Goal: Task Accomplishment & Management: Manage account settings

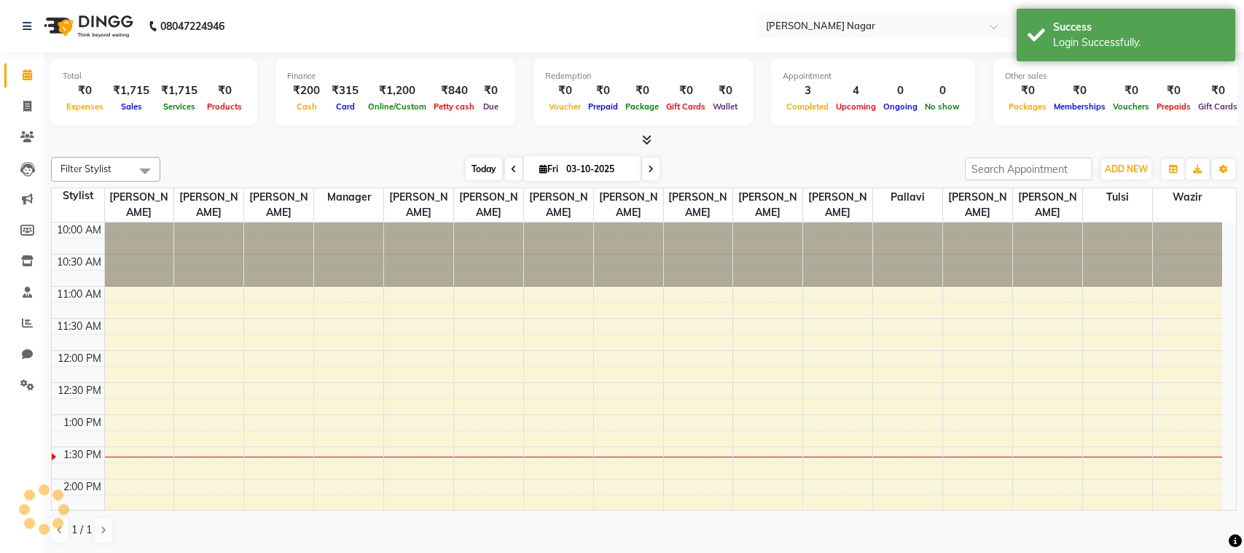
click at [494, 166] on span "Today" at bounding box center [484, 168] width 36 height 23
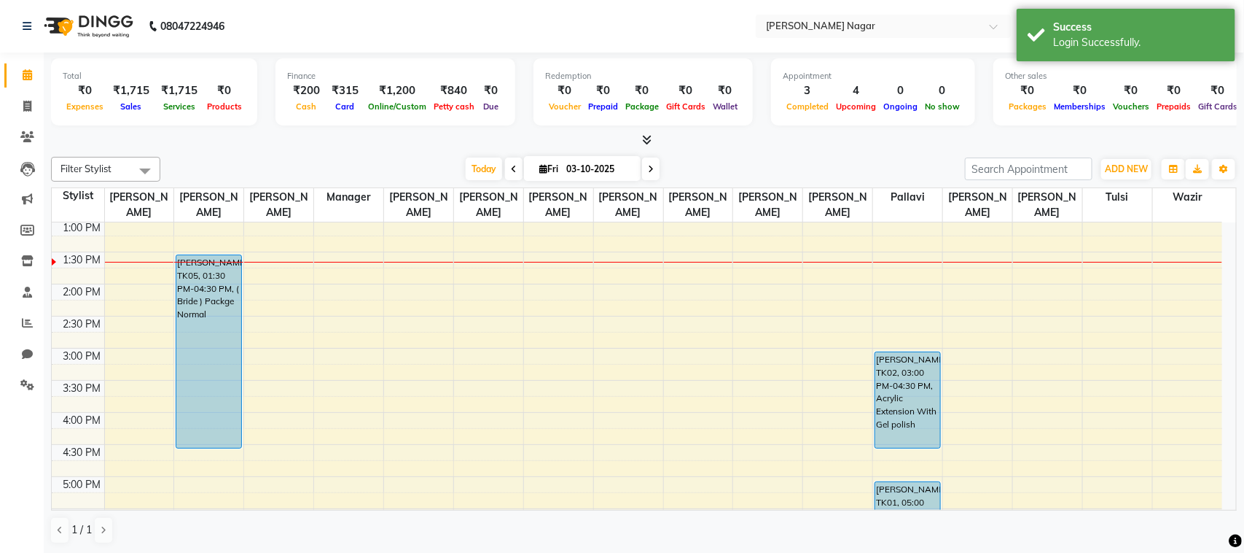
drag, startPoint x: 1219, startPoint y: 348, endPoint x: 1226, endPoint y: 351, distance: 7.9
click at [1225, 351] on div "10:00 AM 10:30 AM 11:00 AM 11:30 AM 12:00 PM 12:30 PM 1:00 PM 1:30 PM 2:00 PM 2…" at bounding box center [644, 365] width 1185 height 287
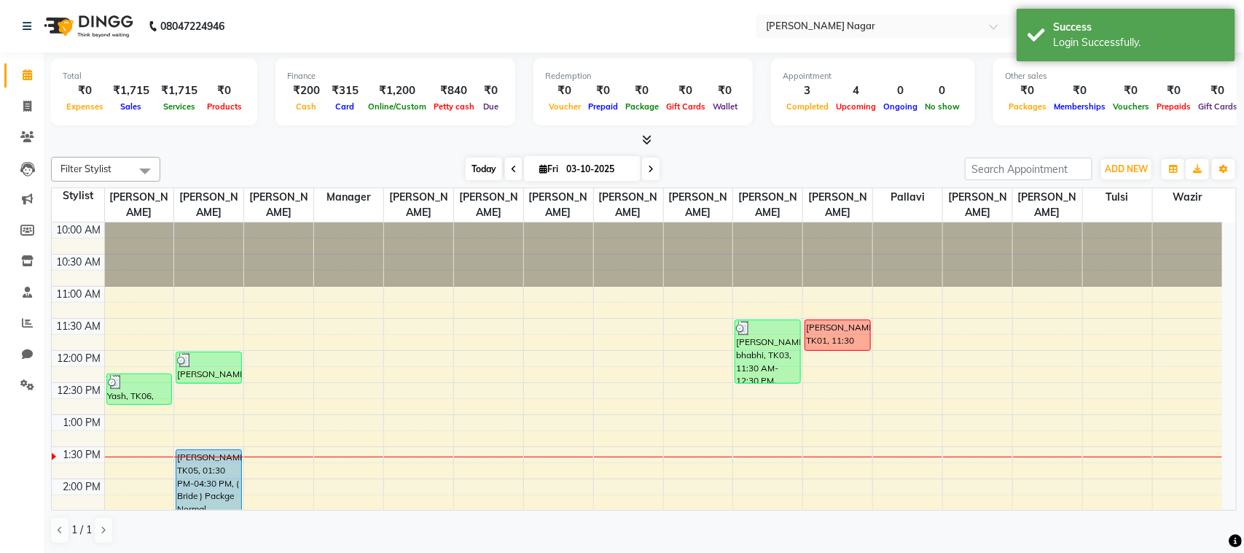
click at [492, 162] on span "Today" at bounding box center [484, 168] width 36 height 23
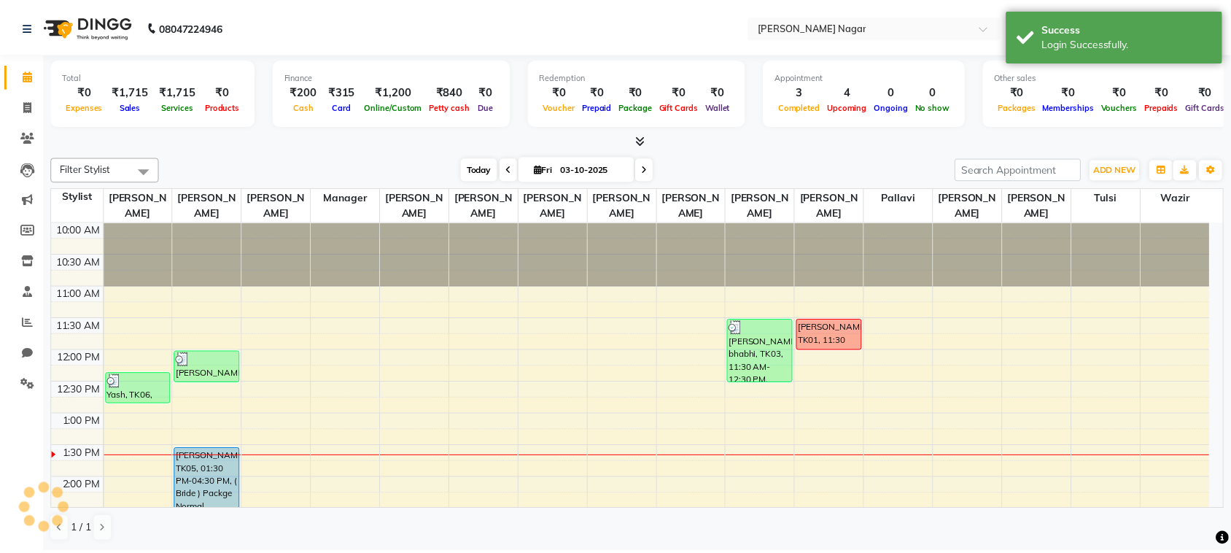
scroll to position [195, 0]
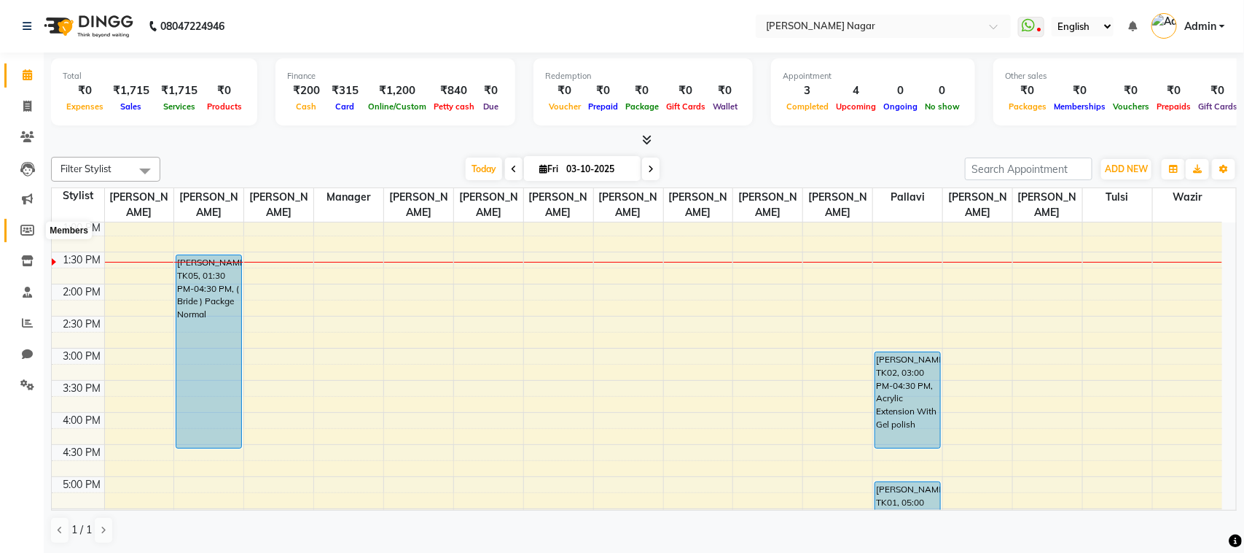
click at [24, 222] on span at bounding box center [28, 230] width 26 height 17
select select
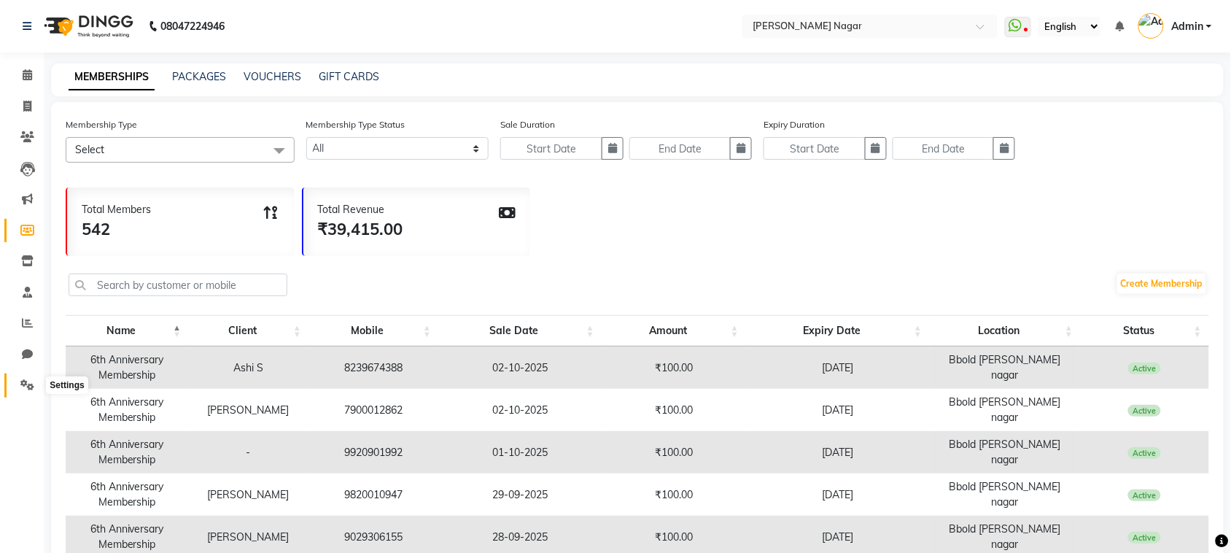
click at [24, 380] on icon at bounding box center [27, 384] width 14 height 11
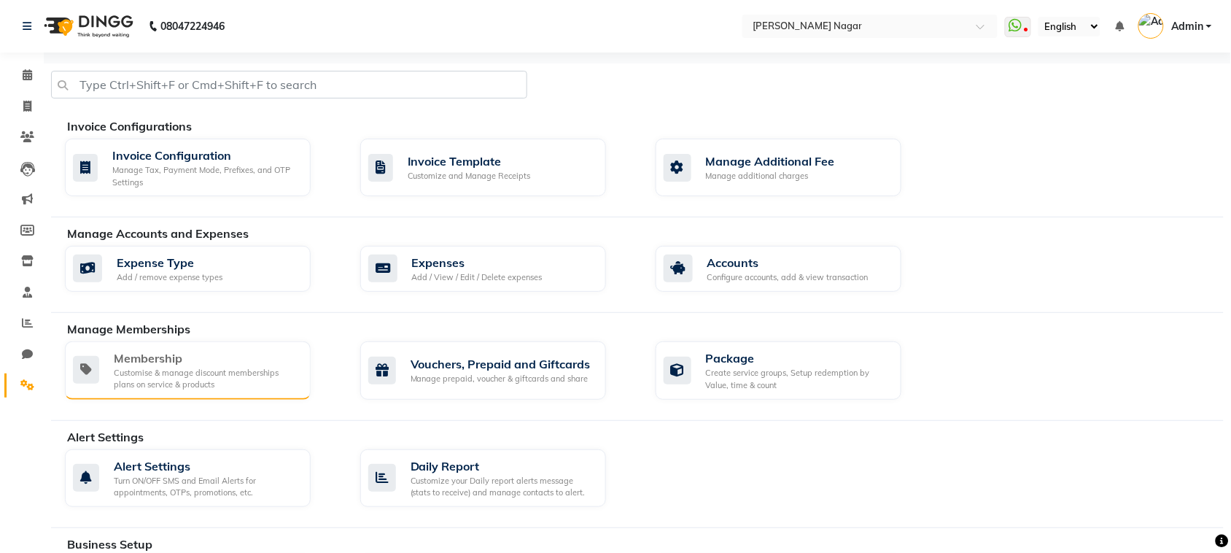
click at [193, 366] on div "Membership" at bounding box center [206, 357] width 185 height 17
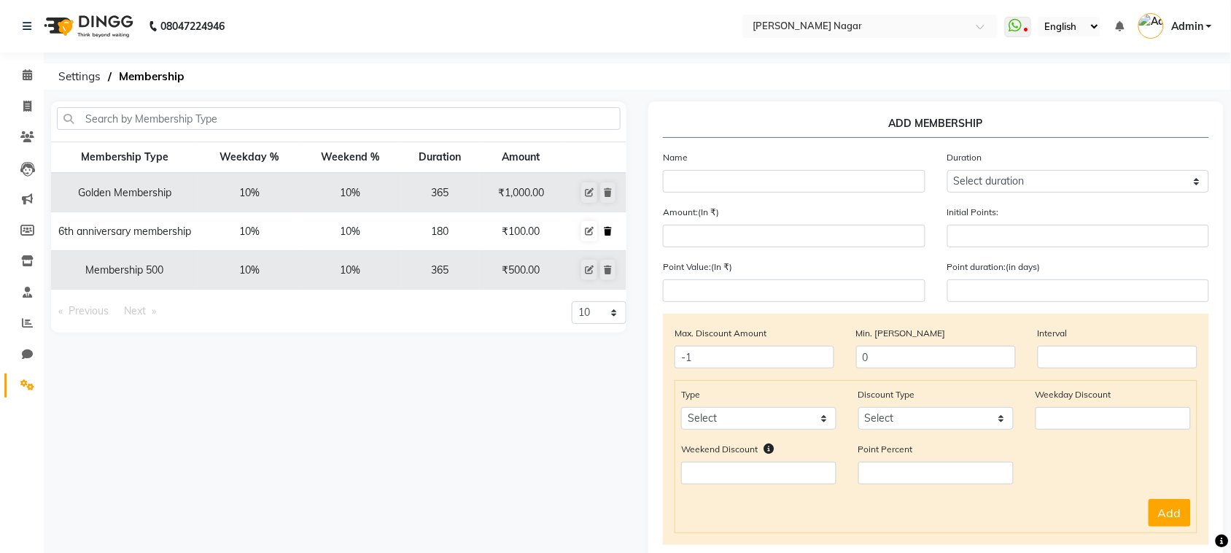
click at [612, 235] on button at bounding box center [607, 231] width 15 height 20
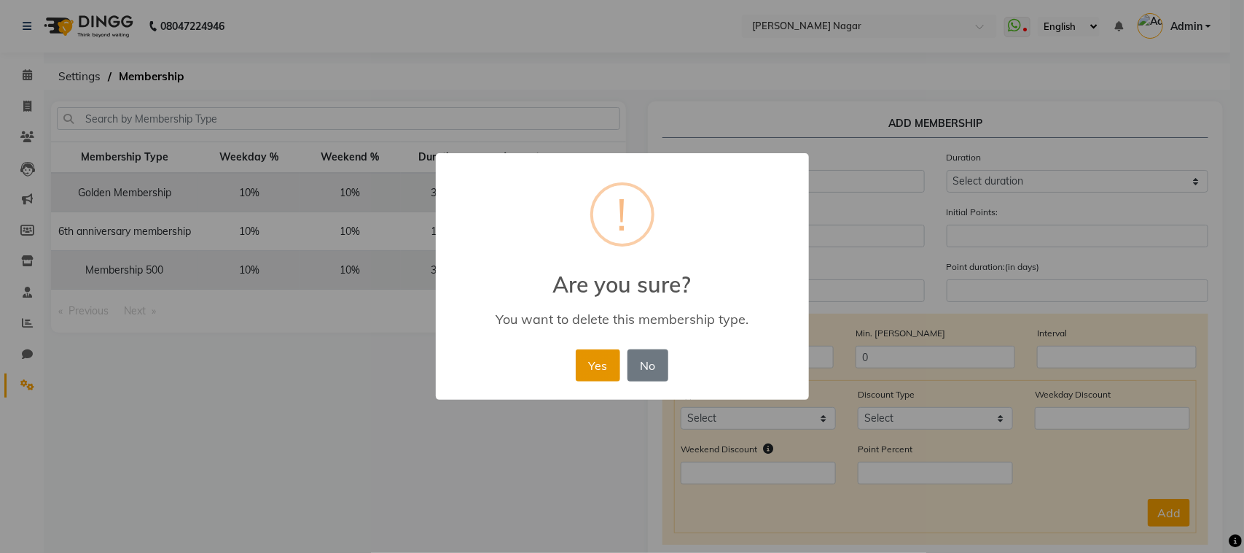
click at [615, 372] on button "Yes" at bounding box center [598, 365] width 44 height 32
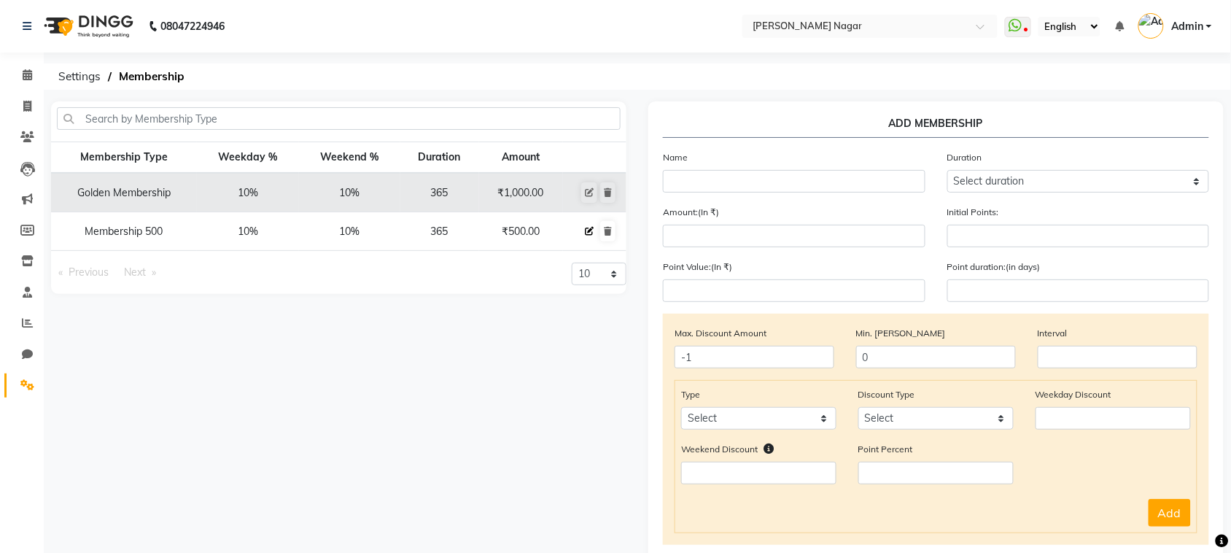
click at [591, 232] on icon at bounding box center [589, 231] width 9 height 9
select select
type input "0"
select select
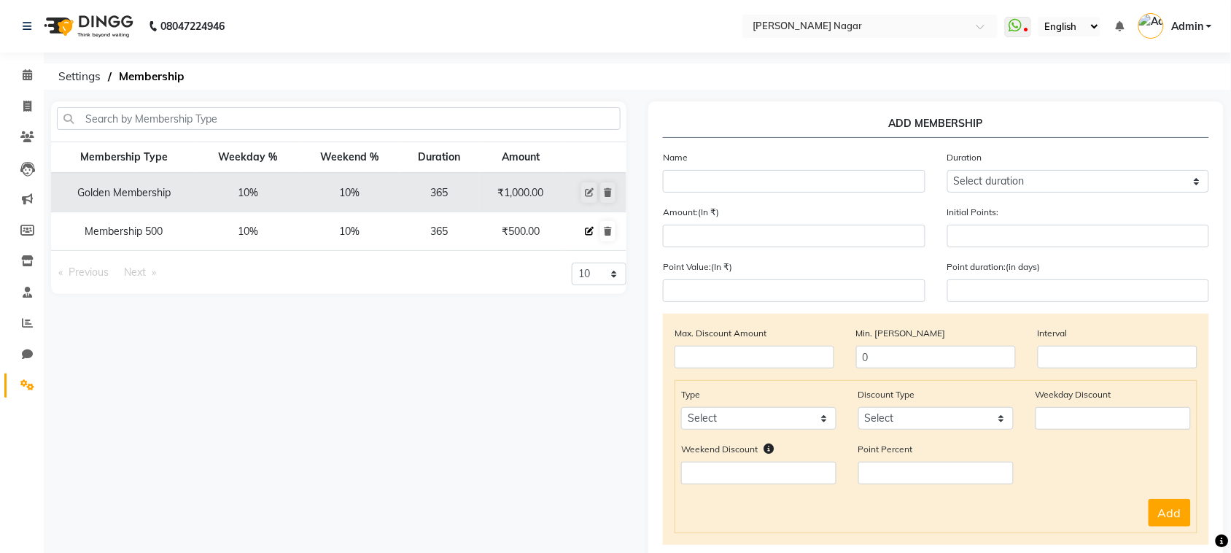
checkbox input "false"
type input "Membership 500"
select select "4: 365"
type input "500"
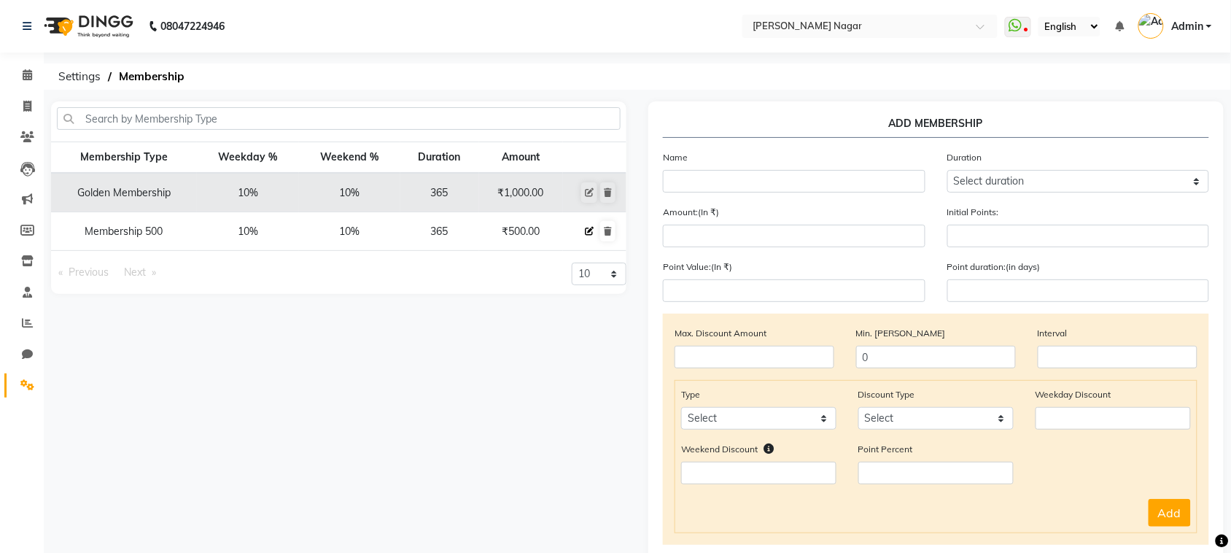
type input "0"
type input "-1"
type input "365"
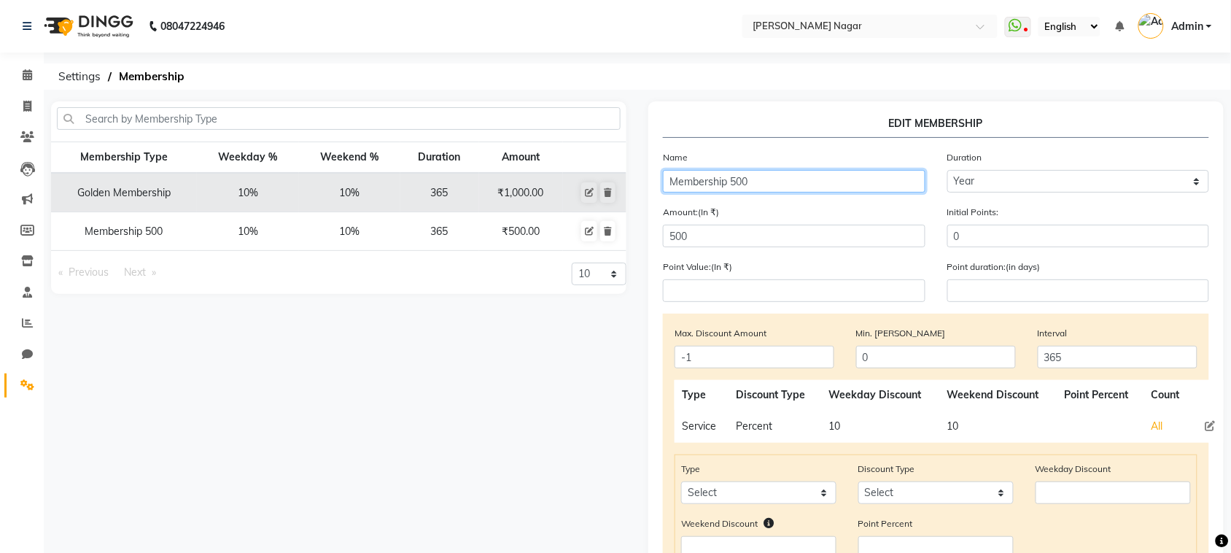
click at [755, 188] on input "Membership 500" at bounding box center [794, 181] width 262 height 23
type input "Membership 200"
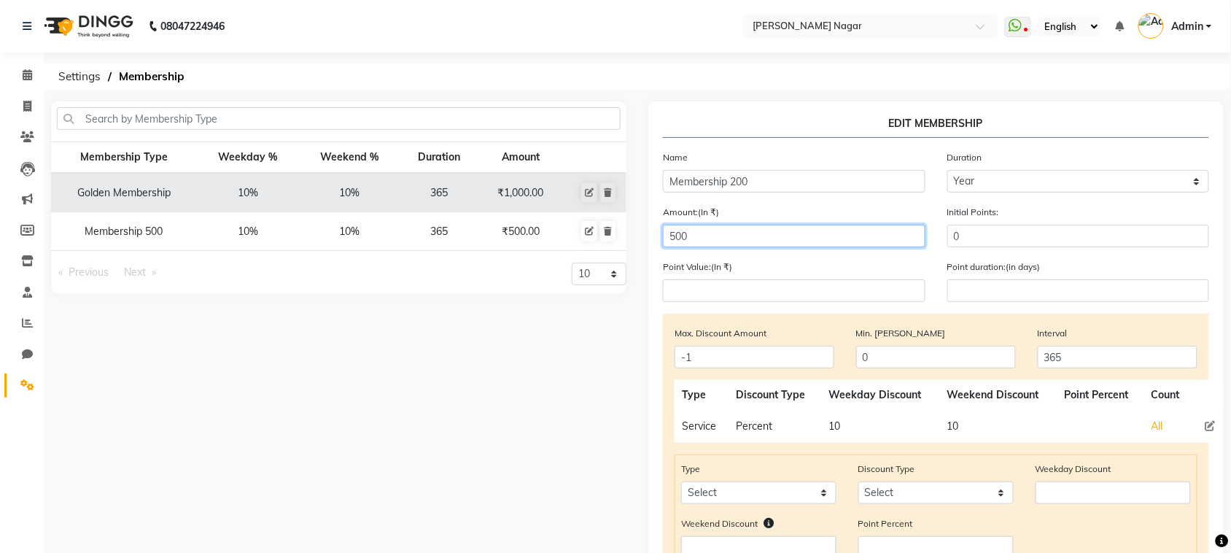
click at [741, 238] on input "500" at bounding box center [794, 236] width 262 height 23
type input "5"
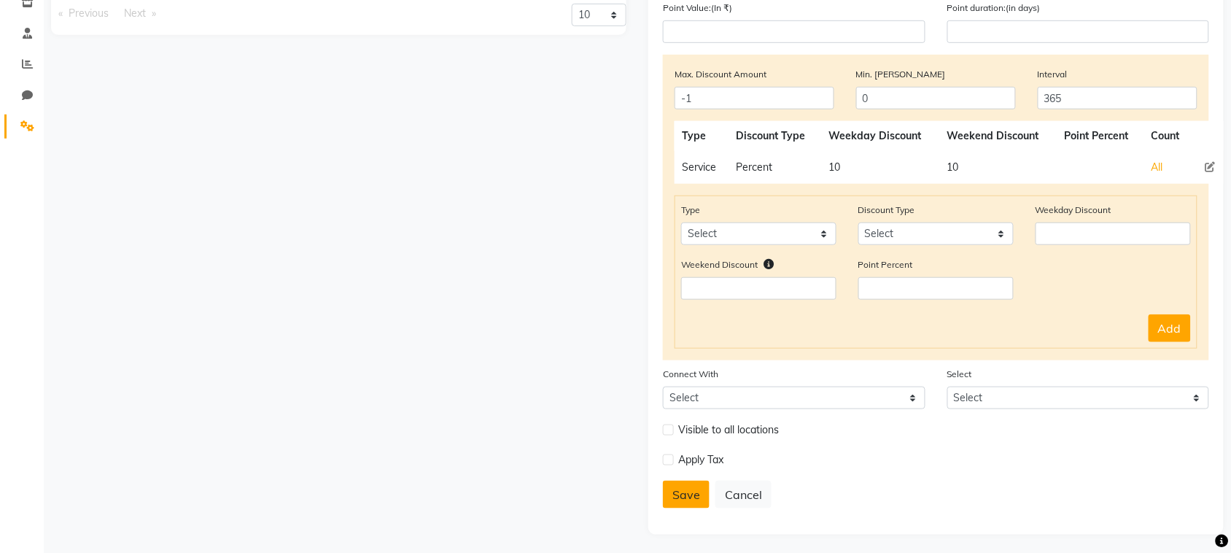
type input "200"
click at [676, 481] on button "Save" at bounding box center [686, 494] width 47 height 28
select select
type input "0"
select select
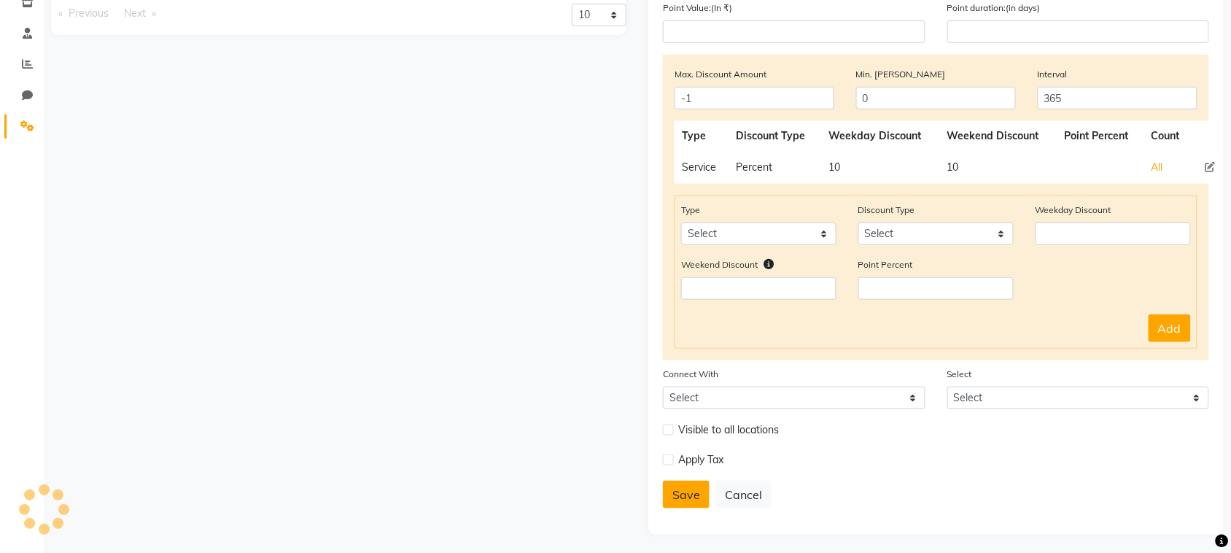
select select
checkbox input "false"
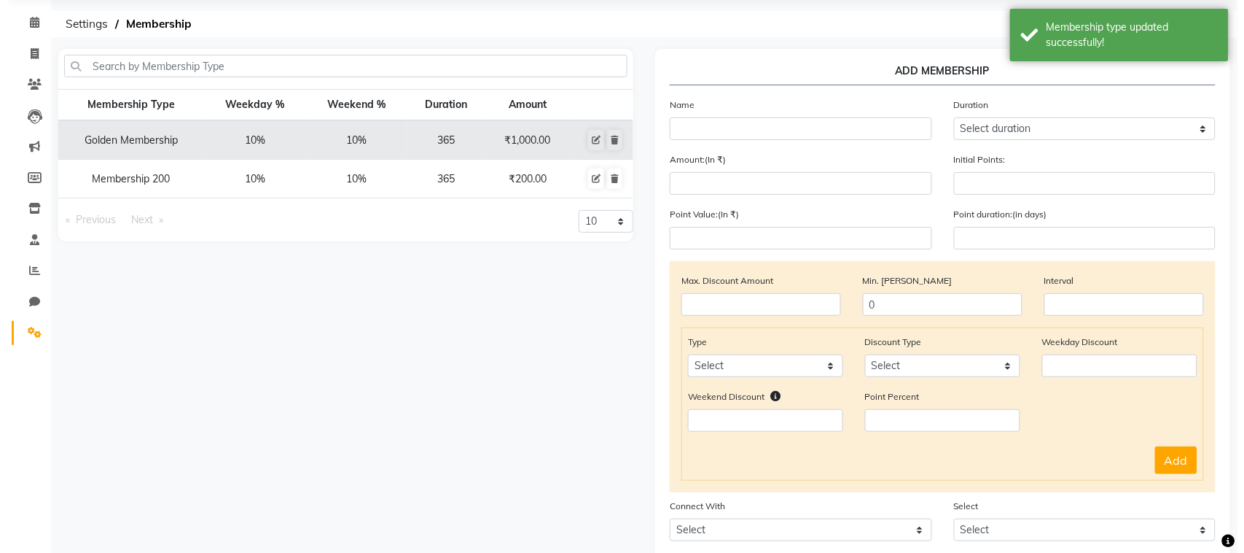
scroll to position [0, 0]
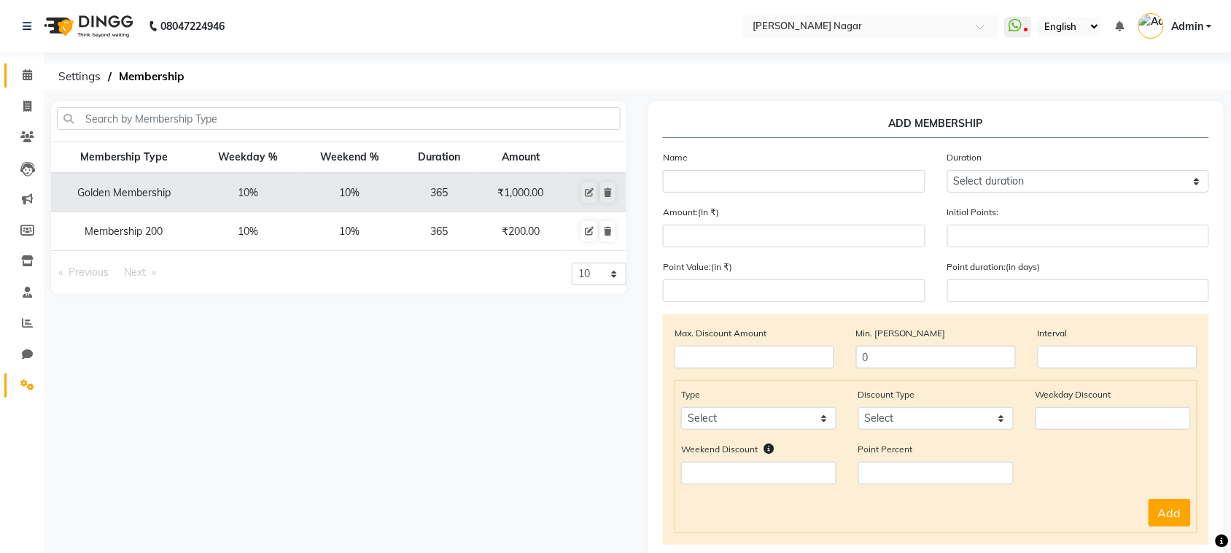
click at [9, 81] on link "Calendar" at bounding box center [21, 75] width 35 height 24
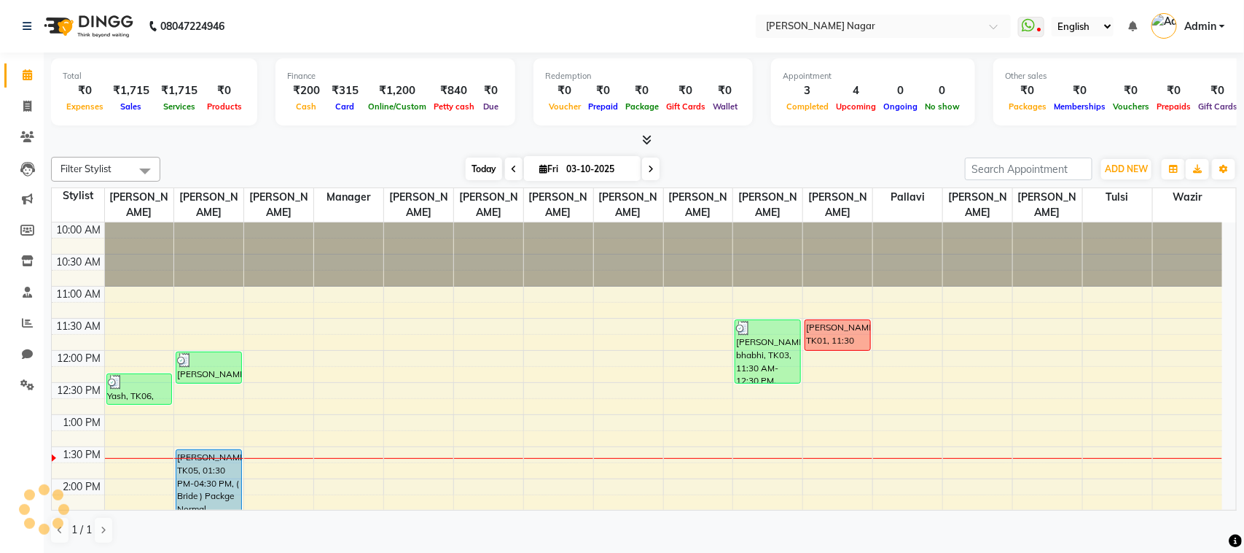
click at [486, 165] on span "Today" at bounding box center [484, 168] width 36 height 23
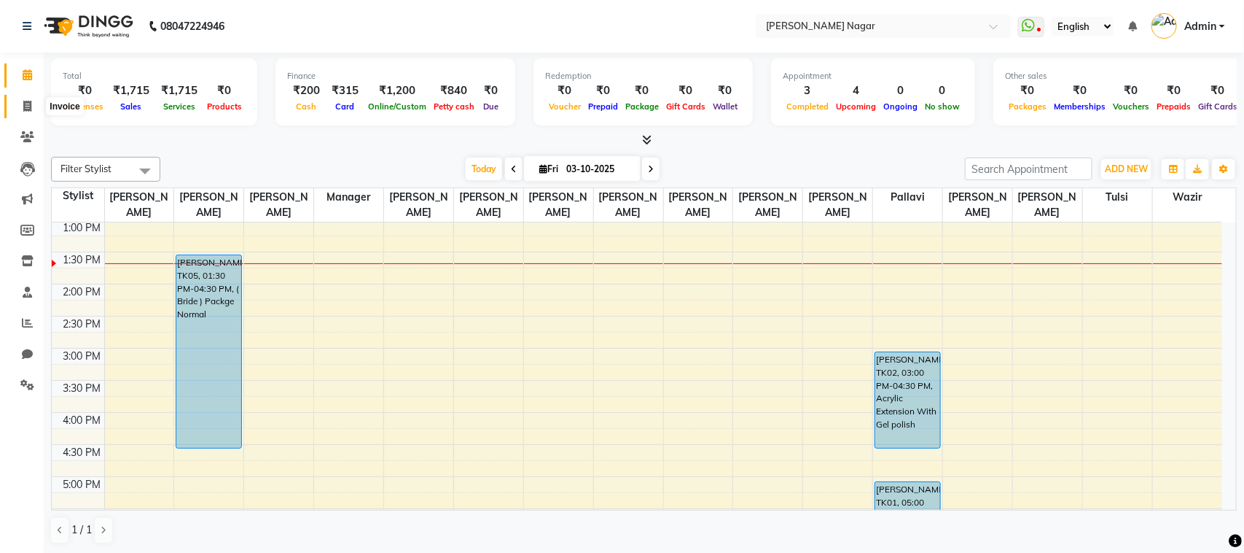
click at [27, 109] on icon at bounding box center [27, 106] width 8 height 11
select select "7349"
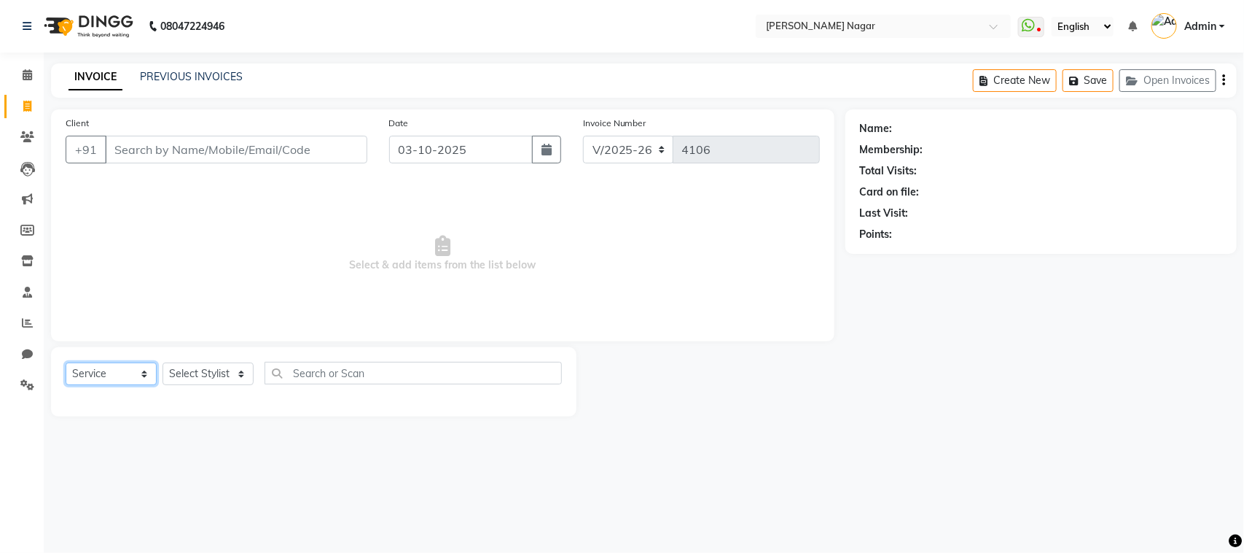
click at [128, 375] on select "Select Service Product Membership Package Voucher Prepaid Gift Card" at bounding box center [111, 373] width 91 height 23
select select "membership"
click at [66, 362] on select "Select Service Product Membership Package Voucher Prepaid Gift Card" at bounding box center [111, 373] width 91 height 23
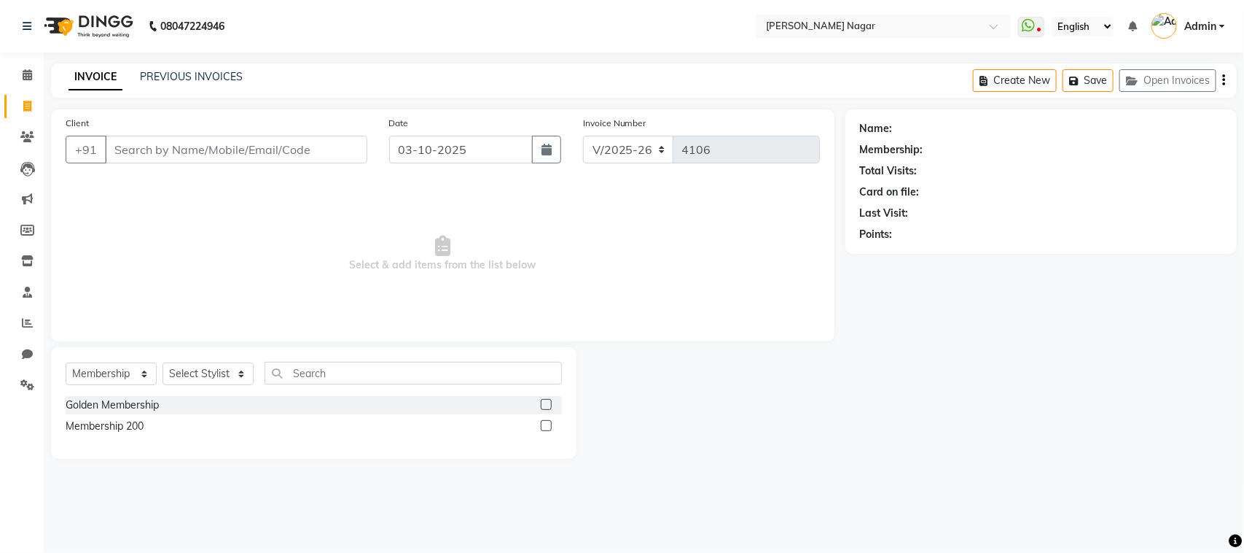
click at [547, 427] on label at bounding box center [546, 425] width 11 height 11
click at [547, 427] on input "checkbox" at bounding box center [545, 425] width 9 height 9
checkbox input "false"
drag, startPoint x: 191, startPoint y: 387, endPoint x: 198, endPoint y: 376, distance: 12.8
click at [198, 376] on div "Select Service Product Membership Package Voucher Prepaid Gift Card Select Styl…" at bounding box center [314, 379] width 496 height 34
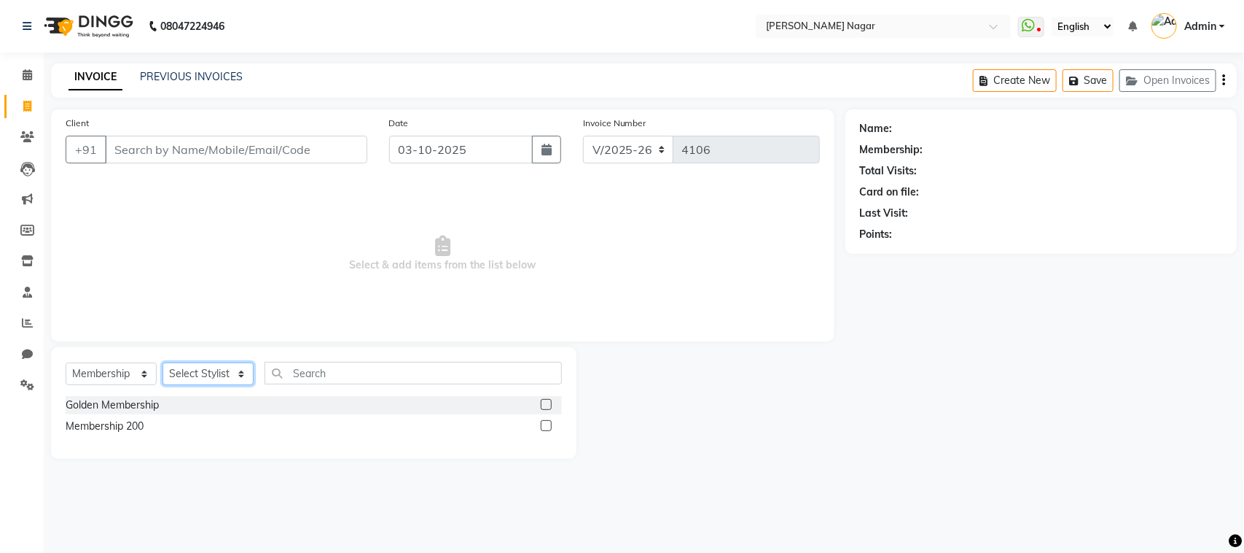
click at [198, 376] on select "Select Stylist [PERSON_NAME] [PERSON_NAME] Annu [PERSON_NAME] [PERSON_NAME] [PE…" at bounding box center [208, 373] width 91 height 23
select select "84526"
click at [163, 362] on select "Select Stylist [PERSON_NAME] [PERSON_NAME] Annu [PERSON_NAME] [PERSON_NAME] [PE…" at bounding box center [208, 373] width 91 height 23
click at [550, 427] on label at bounding box center [546, 425] width 11 height 11
click at [550, 427] on input "checkbox" at bounding box center [545, 425] width 9 height 9
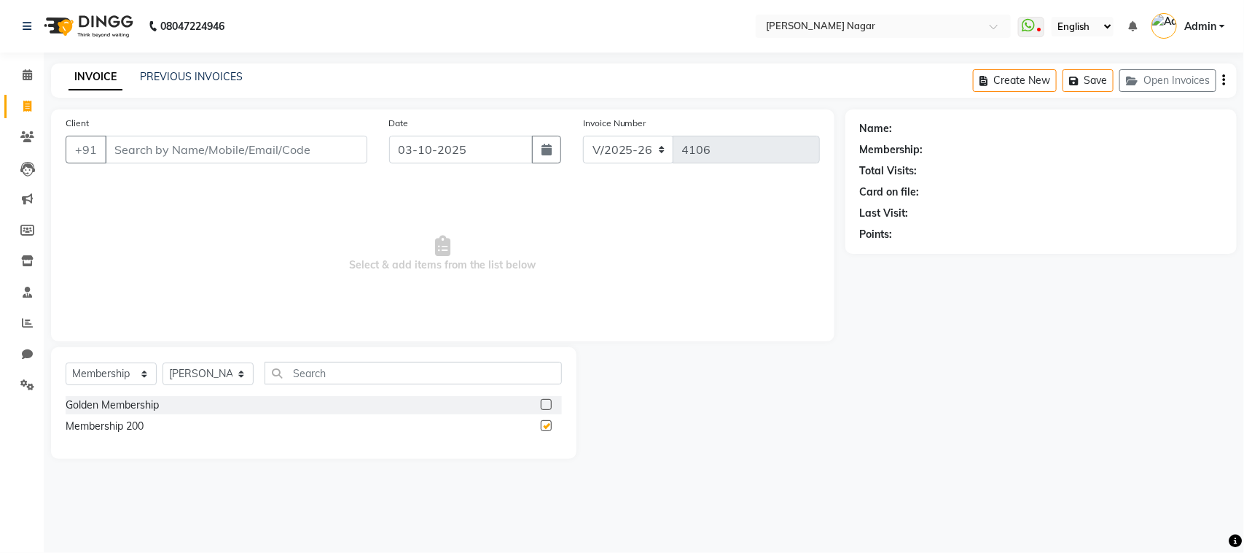
select select "select"
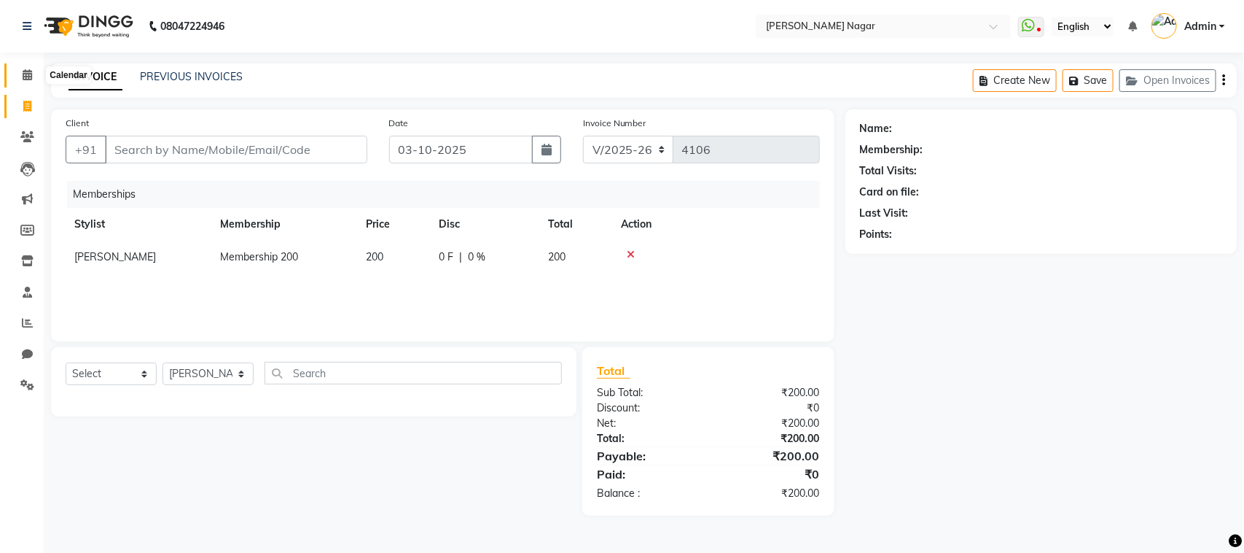
click at [26, 73] on icon at bounding box center [27, 74] width 9 height 11
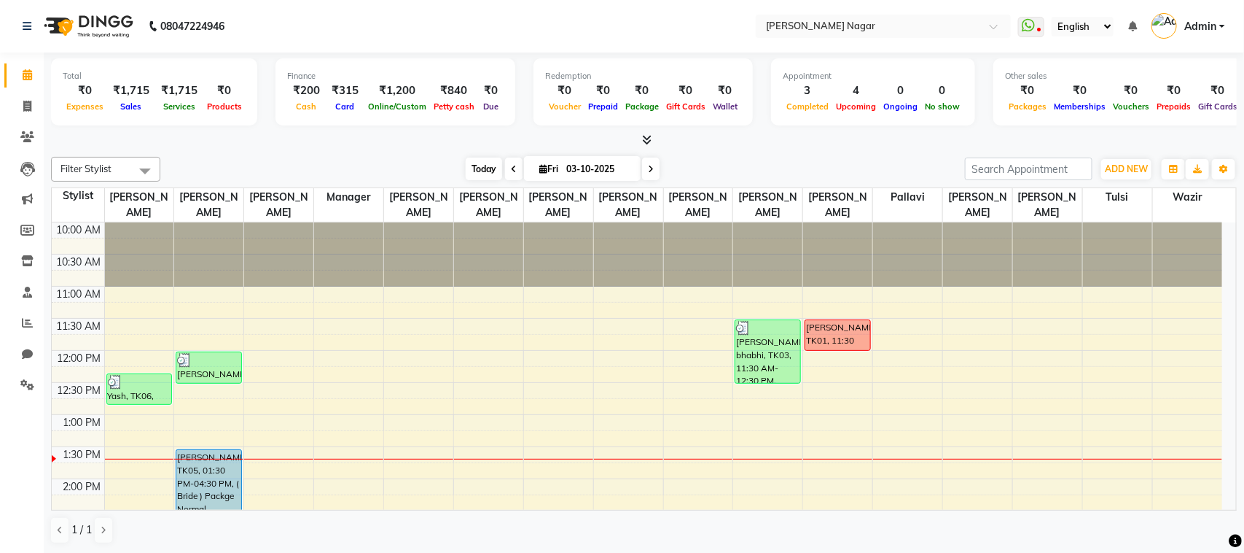
click at [471, 169] on span "Today" at bounding box center [484, 168] width 36 height 23
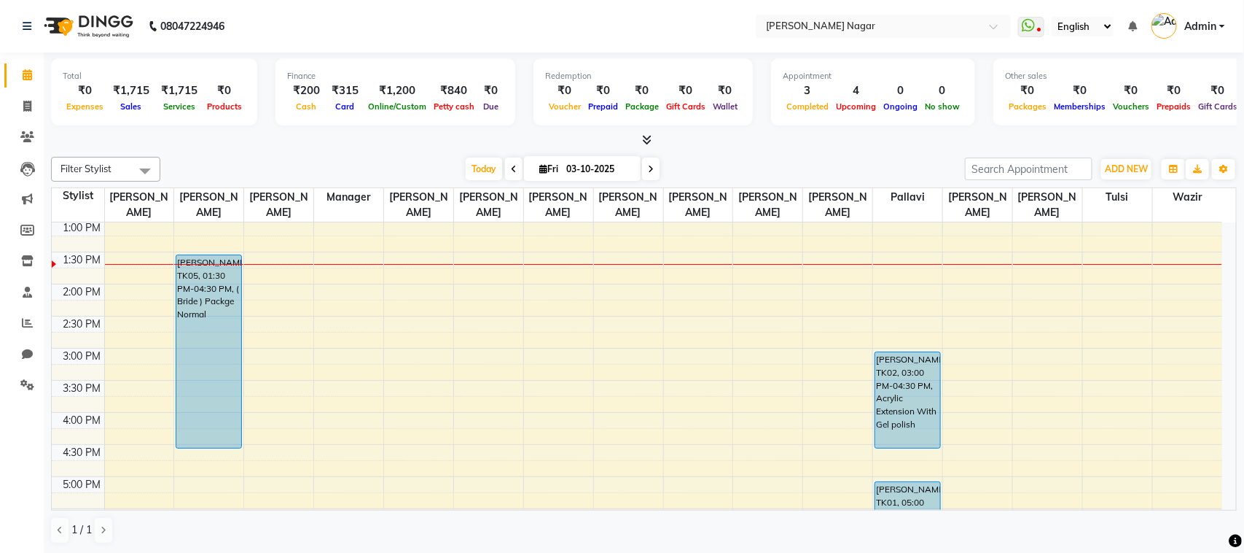
click at [1209, 26] on span "Admin" at bounding box center [1201, 26] width 32 height 15
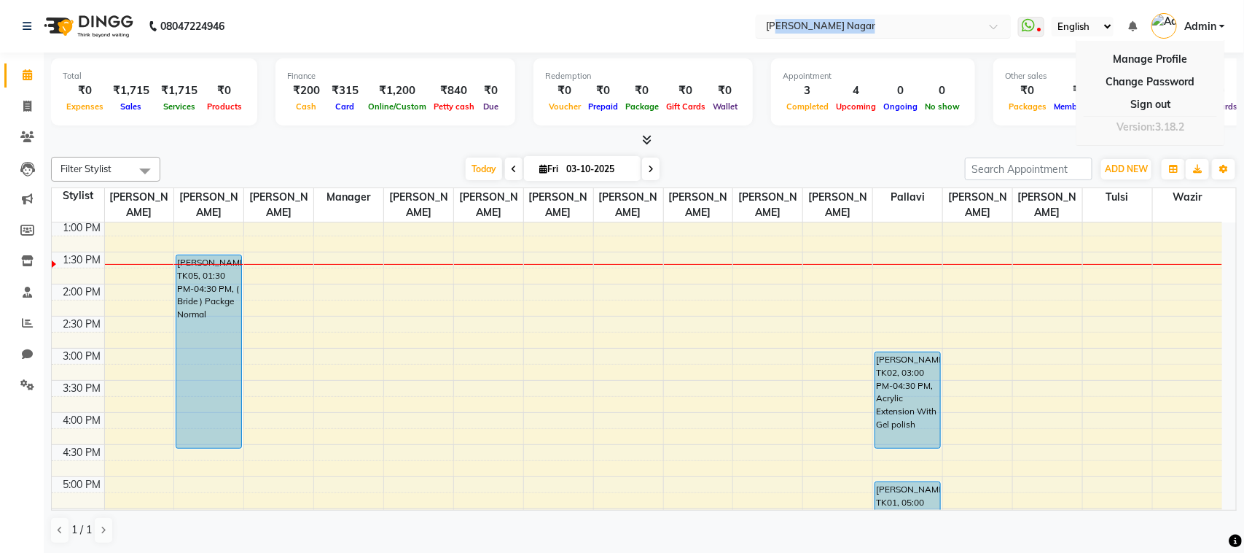
drag, startPoint x: 781, startPoint y: 45, endPoint x: 811, endPoint y: 31, distance: 33.6
click at [811, 31] on nav "08047224946 Select Location × Bbold [PERSON_NAME] Nagar WhatsApp Status ✕ Statu…" at bounding box center [622, 26] width 1244 height 52
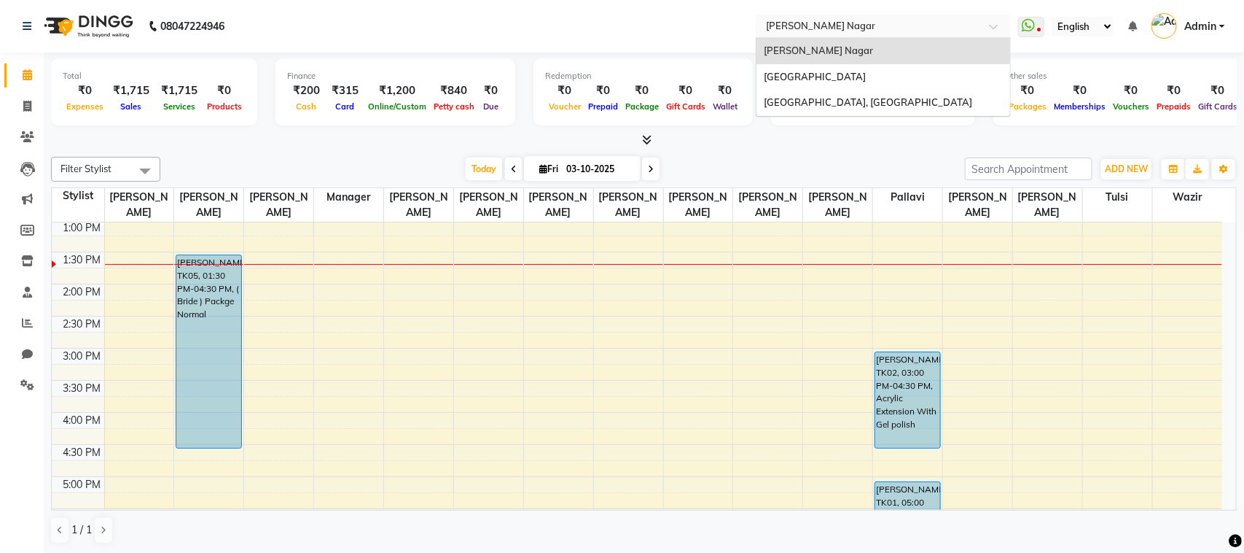
click at [811, 31] on input "text" at bounding box center [868, 25] width 211 height 15
click at [824, 97] on span "[GEOGRAPHIC_DATA], [GEOGRAPHIC_DATA]" at bounding box center [868, 102] width 208 height 12
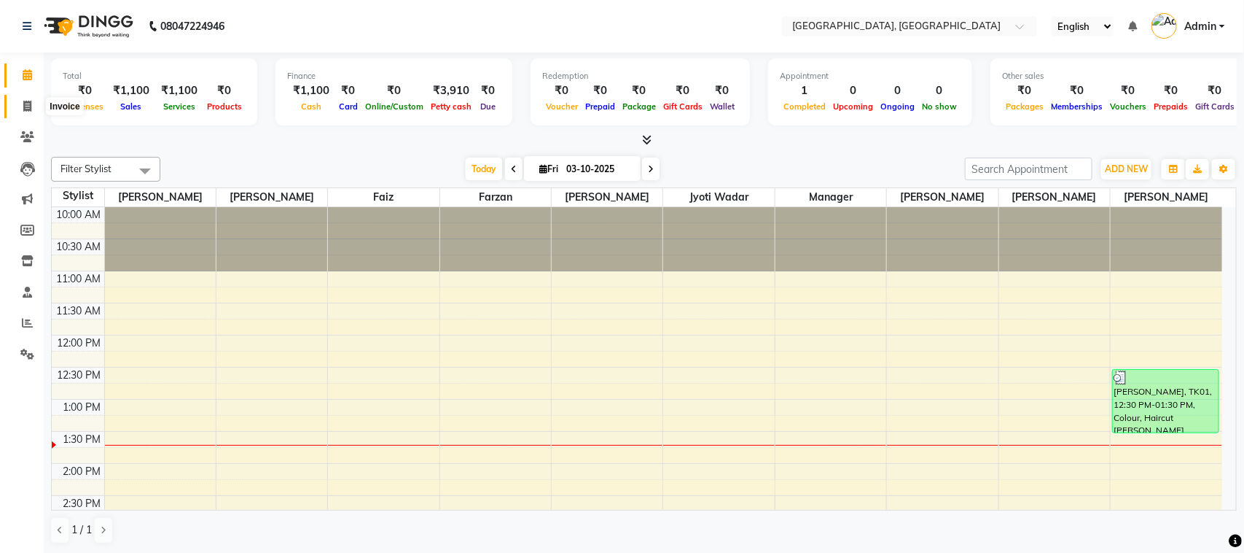
click at [26, 104] on icon at bounding box center [27, 106] width 8 height 11
select select "service"
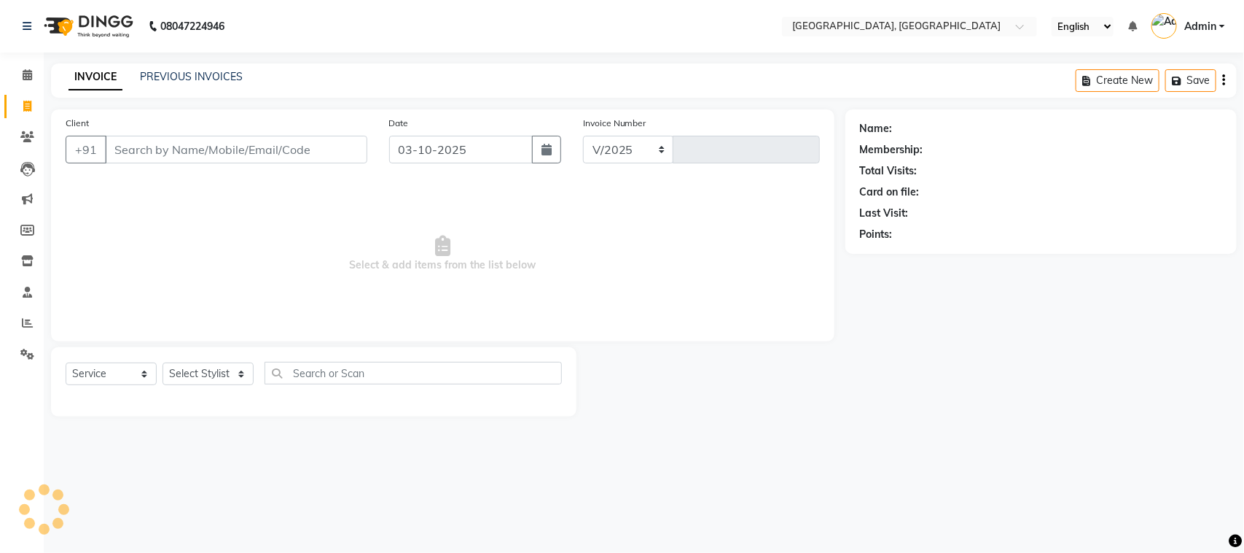
select select "7742"
type input "1684"
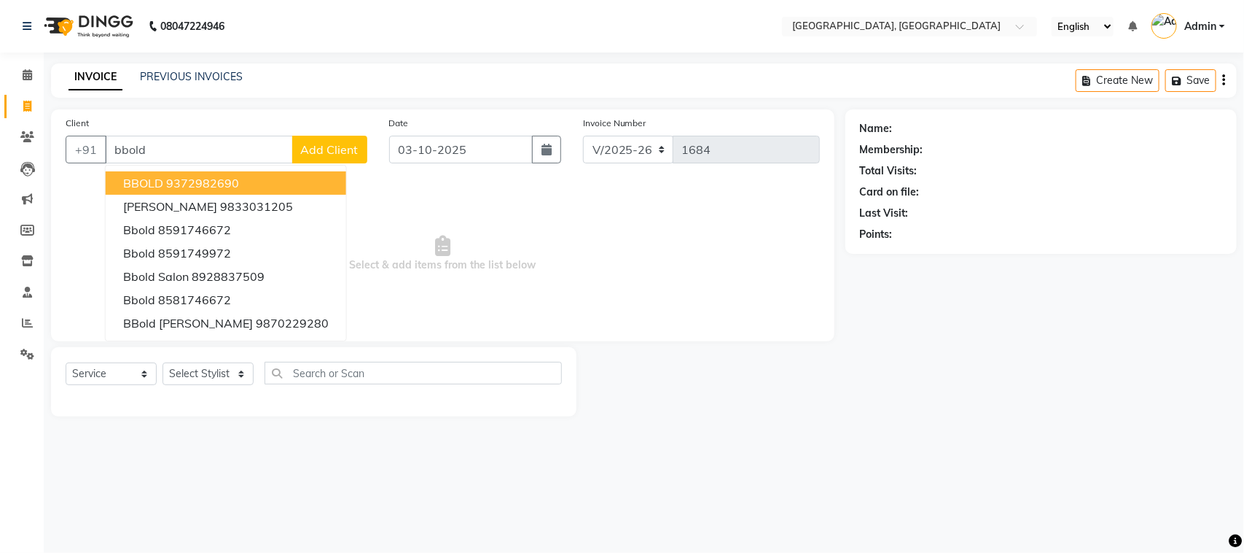
click at [181, 190] on button "BBOLD 9372982690" at bounding box center [226, 182] width 241 height 23
type input "9372982690"
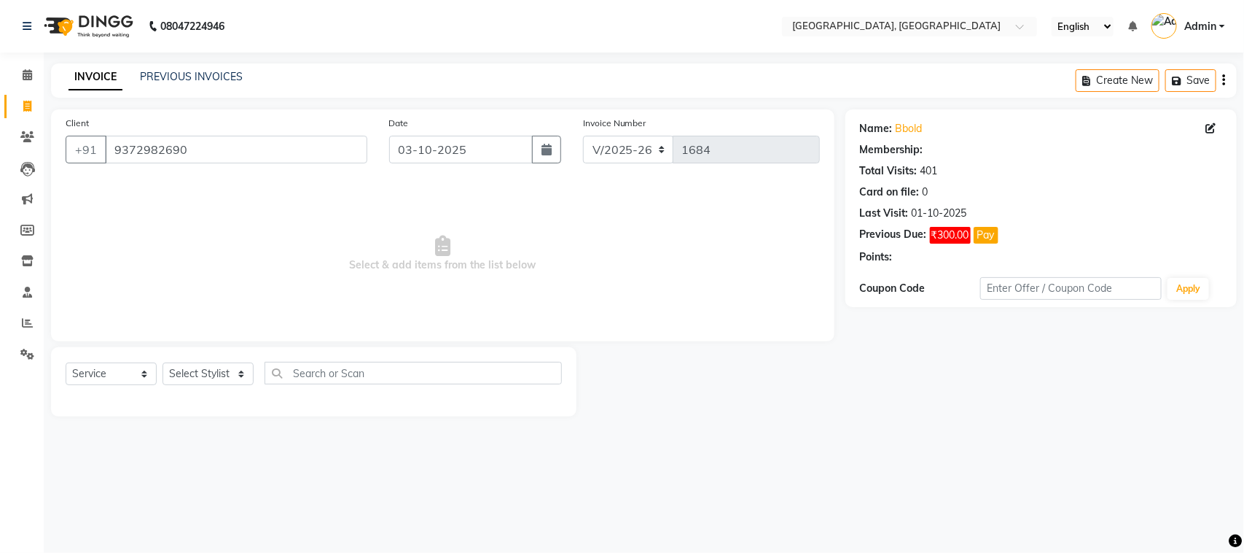
select select "1: Object"
click at [125, 383] on select "Select Service Product Membership Package Voucher Prepaid Gift Card" at bounding box center [111, 373] width 91 height 23
click at [66, 362] on select "Select Service Product Membership Package Voucher Prepaid Gift Card" at bounding box center [111, 373] width 91 height 23
click at [231, 370] on select "Select Stylist Faiz Farzan Jyoti jaiswal Jyoti wadar Manager Roshni Gupta Sayal…" at bounding box center [208, 373] width 91 height 23
select select "85918"
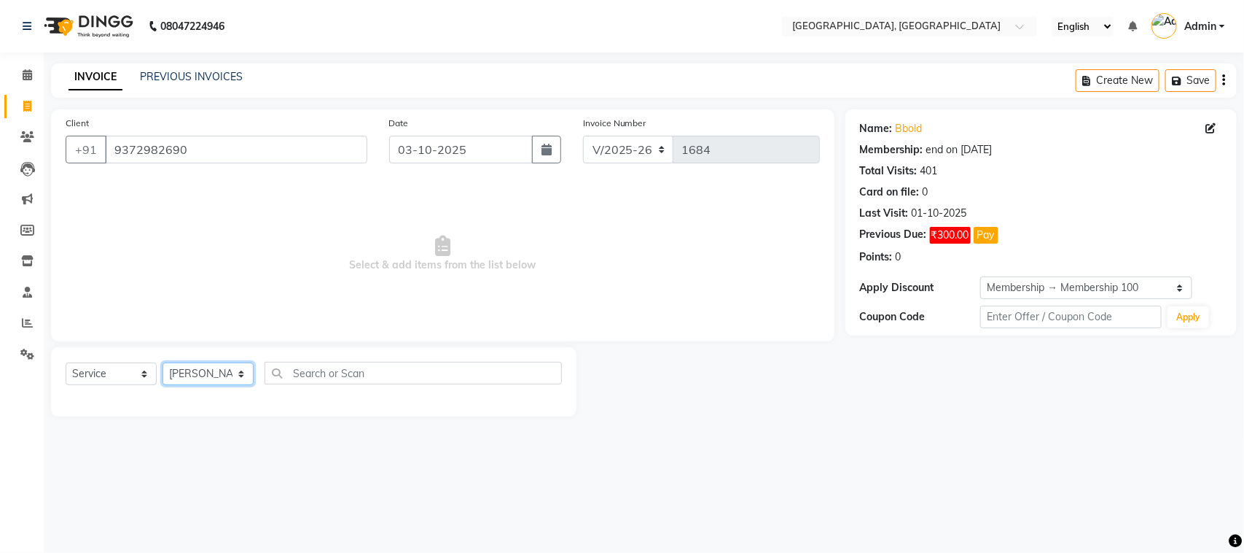
click at [163, 362] on select "Select Stylist Faiz Farzan Jyoti jaiswal Jyoti wadar Manager Roshni Gupta Sayal…" at bounding box center [208, 373] width 91 height 23
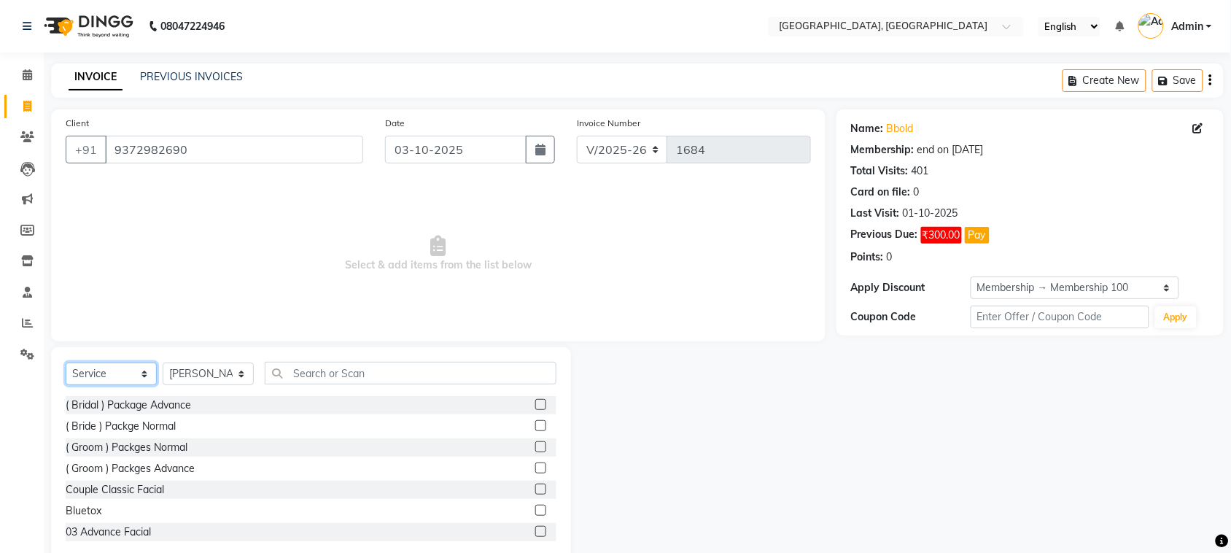
click at [109, 369] on select "Select Service Product Membership Package Voucher Prepaid Gift Card" at bounding box center [111, 373] width 91 height 23
click at [66, 362] on select "Select Service Product Membership Package Voucher Prepaid Gift Card" at bounding box center [111, 373] width 91 height 23
click at [535, 408] on label at bounding box center [540, 404] width 11 height 11
click at [535, 408] on input "checkbox" at bounding box center [539, 404] width 9 height 9
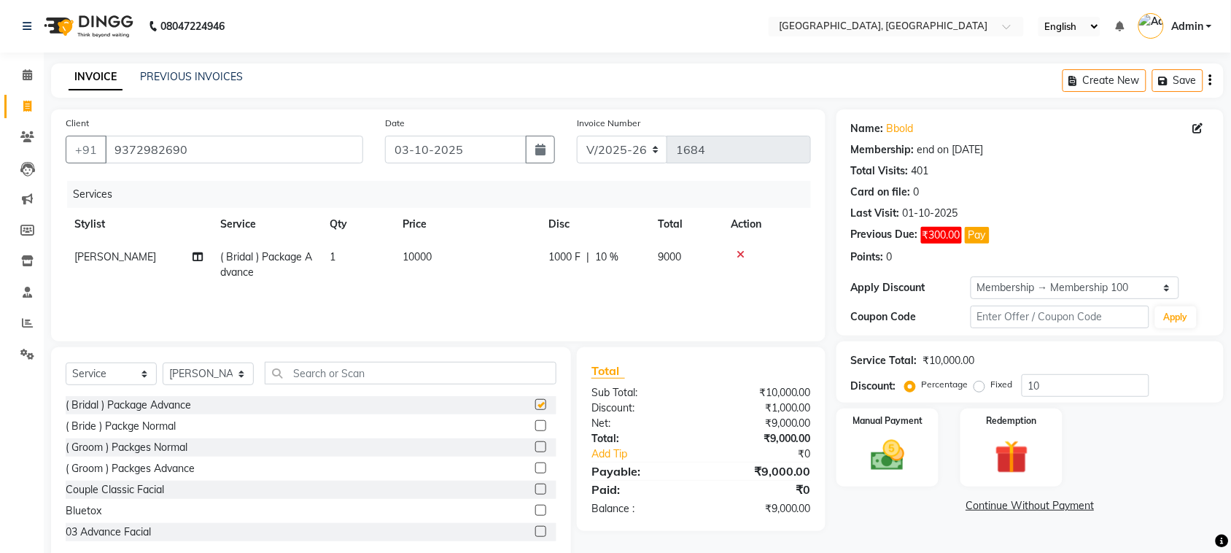
checkbox input "false"
click at [101, 378] on select "Select Service Product Membership Package Voucher Prepaid Gift Card" at bounding box center [111, 373] width 91 height 23
select select "product"
click at [66, 362] on select "Select Service Product Membership Package Voucher Prepaid Gift Card" at bounding box center [111, 373] width 91 height 23
click at [535, 421] on label at bounding box center [540, 425] width 11 height 11
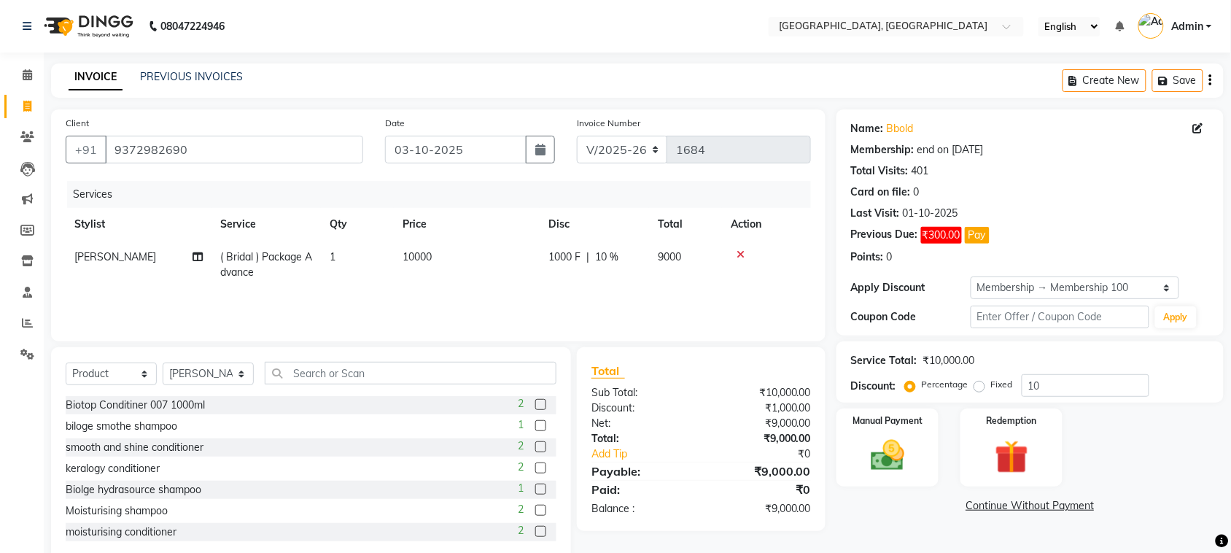
click at [535, 421] on input "checkbox" at bounding box center [539, 425] width 9 height 9
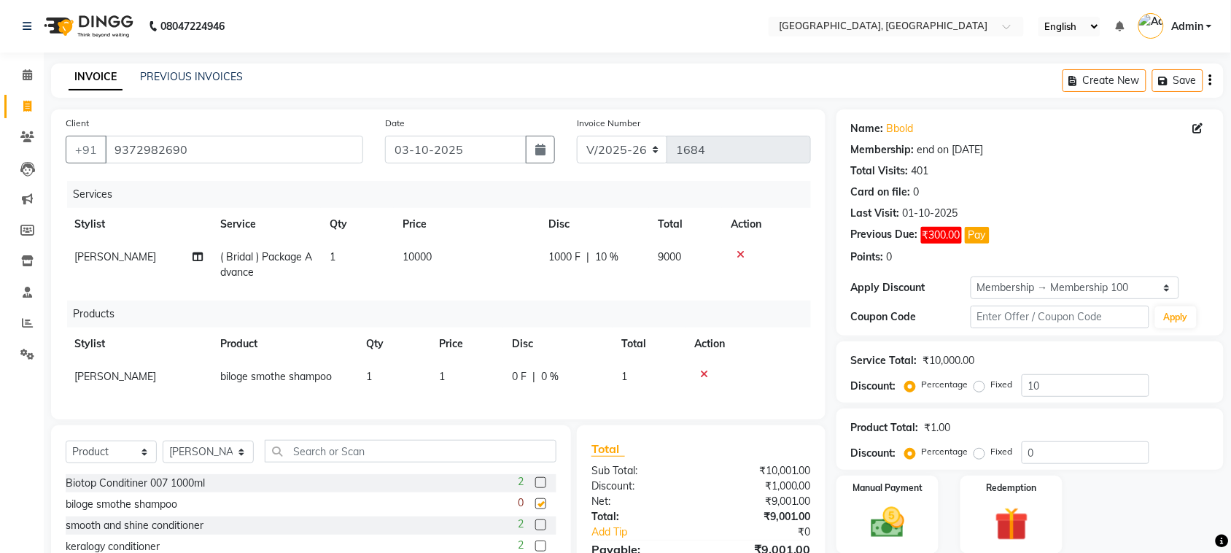
checkbox input "false"
click at [125, 458] on select "Select Service Product Membership Package Voucher Prepaid Gift Card" at bounding box center [111, 451] width 91 height 23
click at [66, 453] on select "Select Service Product Membership Package Voucher Prepaid Gift Card" at bounding box center [111, 451] width 91 height 23
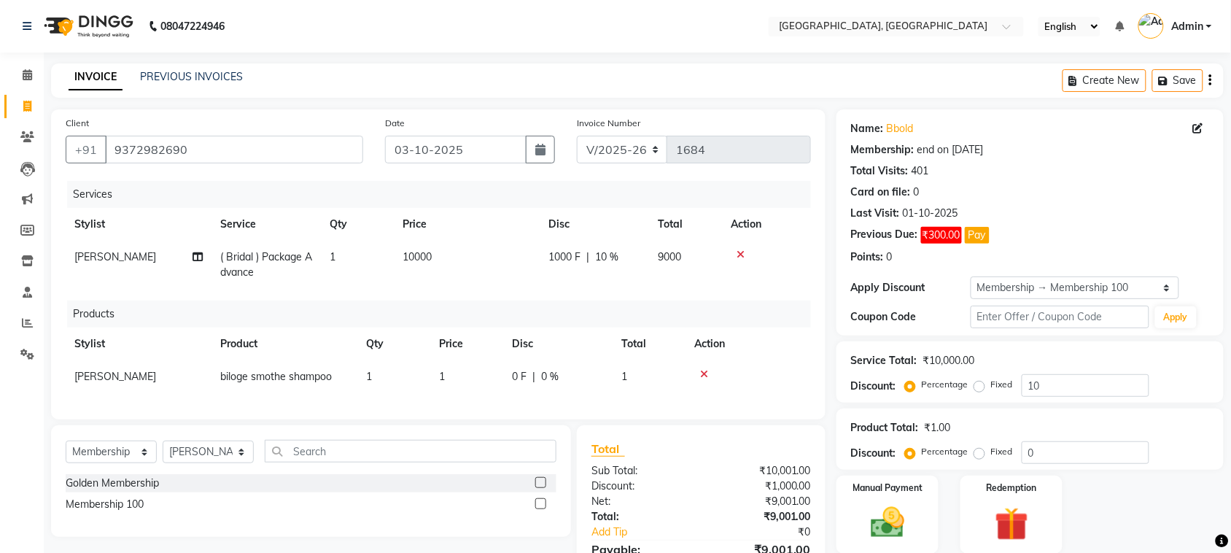
click at [543, 509] on label at bounding box center [540, 503] width 11 height 11
click at [543, 509] on input "checkbox" at bounding box center [539, 503] width 9 height 9
select select "select"
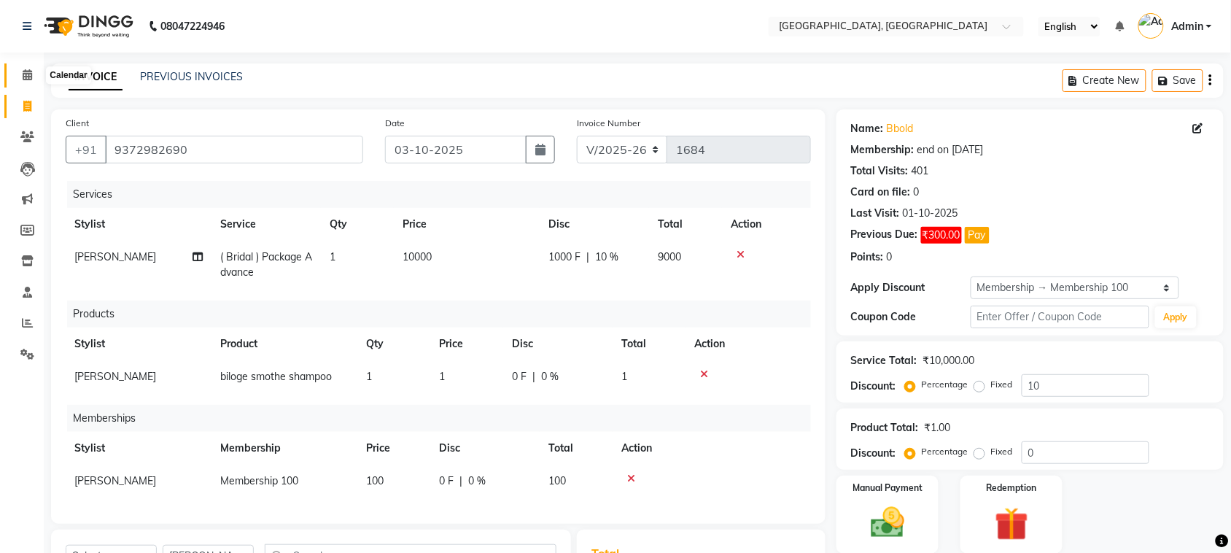
click at [34, 78] on span at bounding box center [28, 75] width 26 height 17
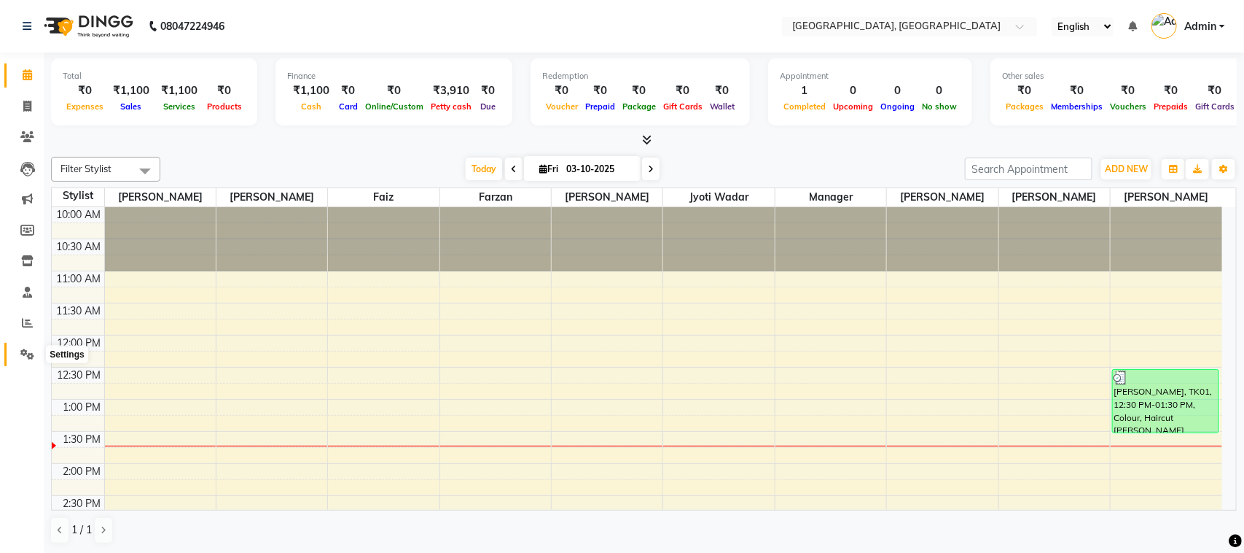
click at [30, 355] on icon at bounding box center [27, 353] width 14 height 11
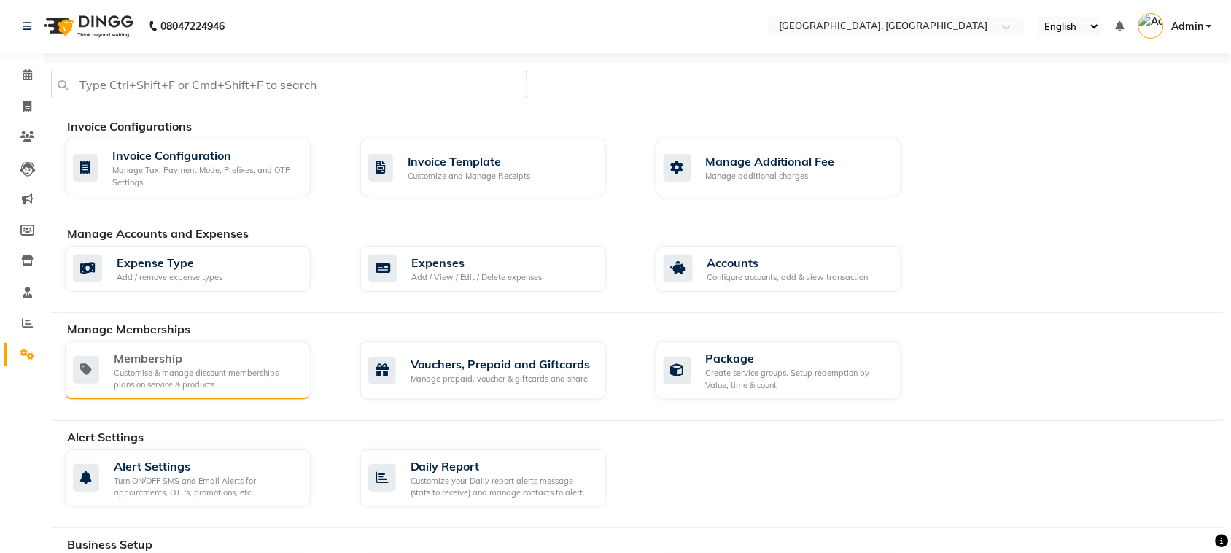
click at [190, 383] on div "Customise & manage discount memberships plans on service & products" at bounding box center [206, 379] width 185 height 24
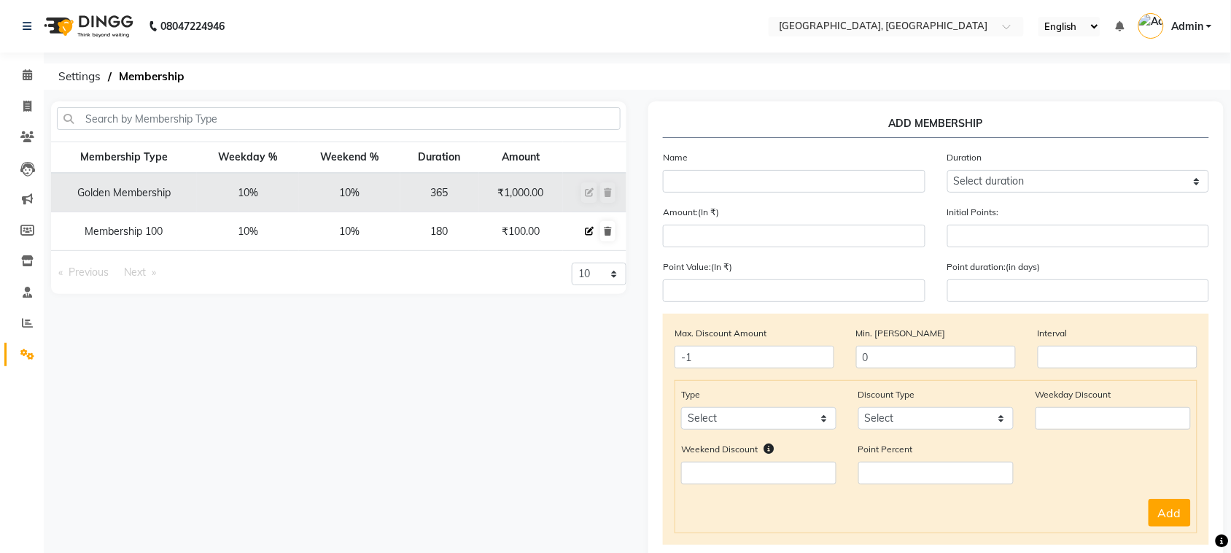
click at [592, 227] on icon at bounding box center [589, 231] width 9 height 9
select select
type input "0"
select select
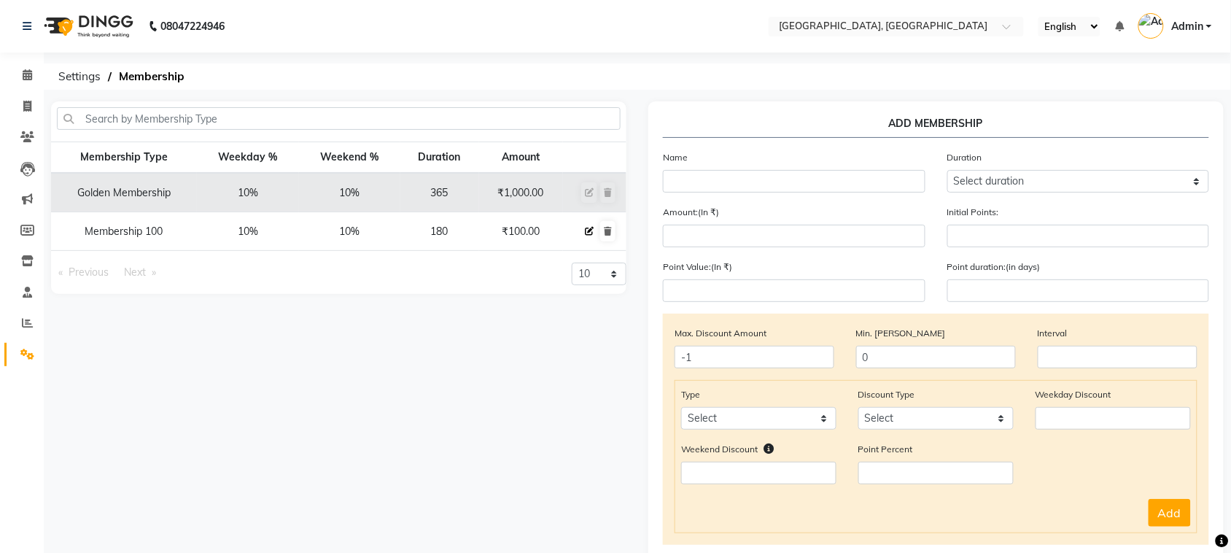
checkbox input "false"
type input "Membership 100"
select select "8: 180"
type input "100"
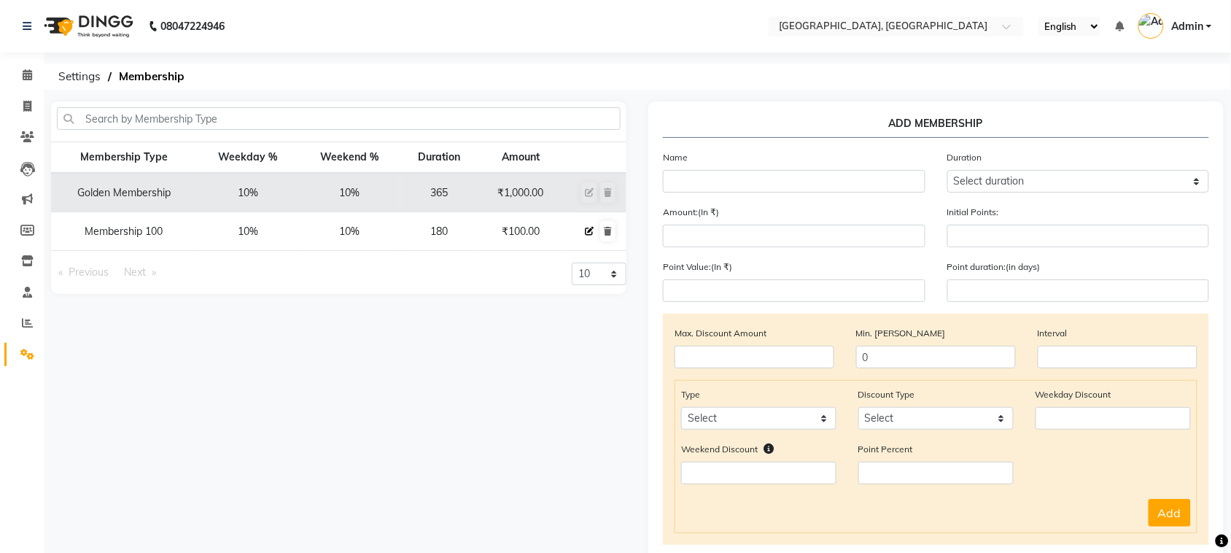
type input "0"
type input "-1"
type input "180"
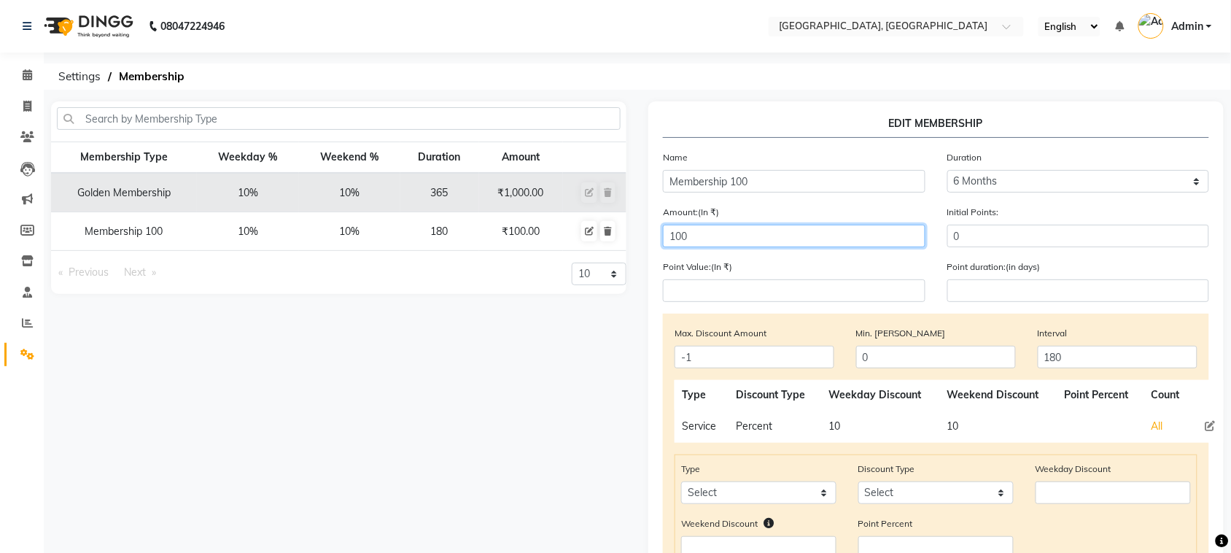
click at [737, 235] on input "100" at bounding box center [794, 236] width 262 height 23
type input "1"
type input "200"
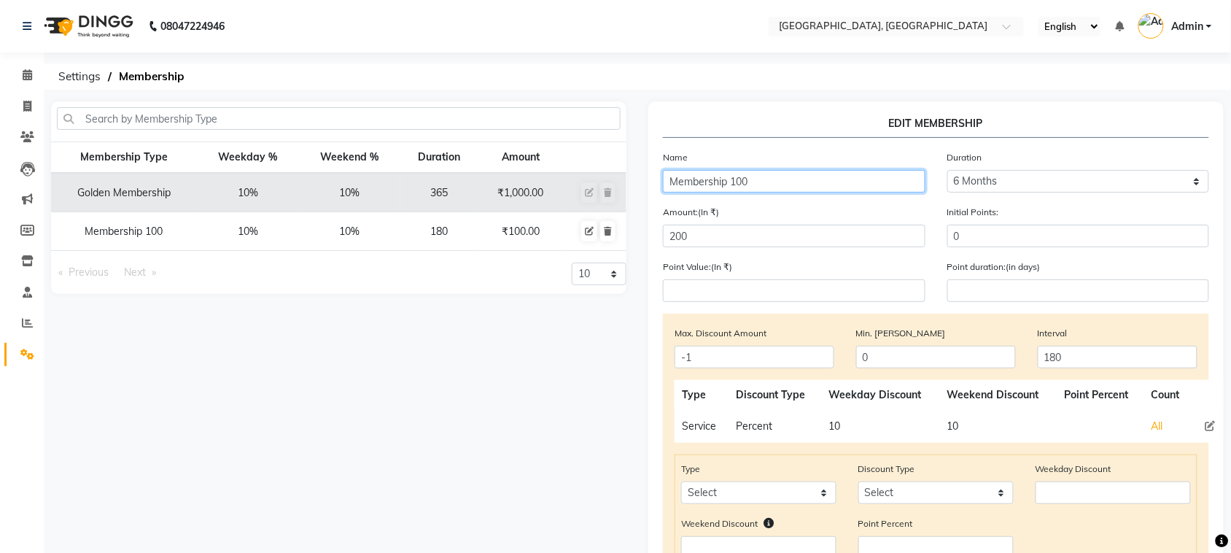
click at [778, 181] on input "Membership 100" at bounding box center [794, 181] width 262 height 23
type input "Membership 200"
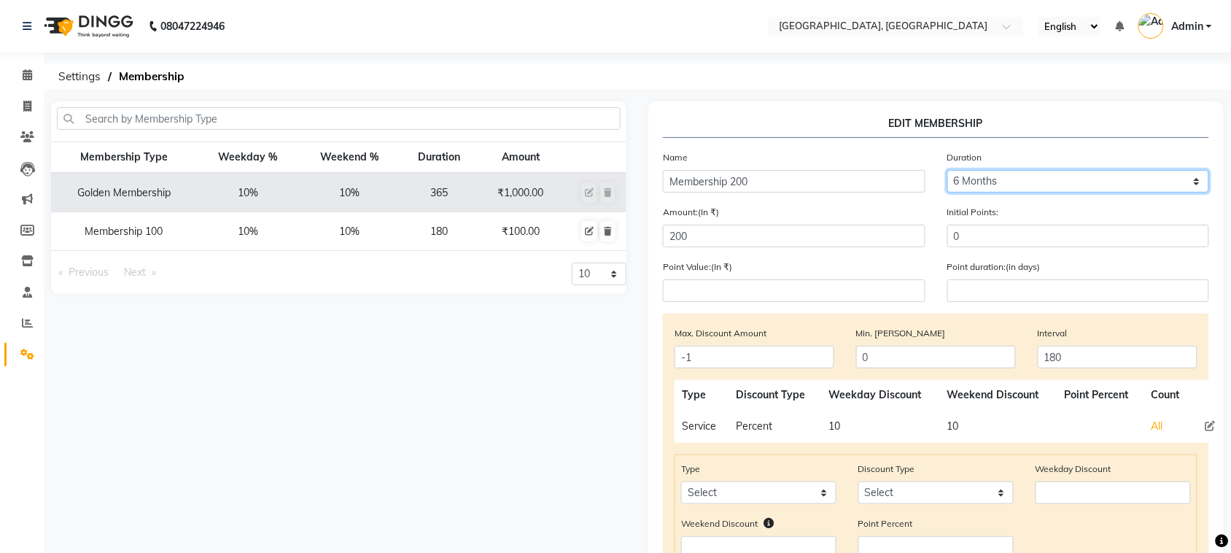
click at [1006, 172] on select "Select duration Week Half-month Month Year Life Time 4 Months 8 Months 6 Months…" at bounding box center [1078, 181] width 262 height 23
select select "4: 365"
click at [947, 170] on select "Select duration Week Half-month Month Year Life Time 4 Months 8 Months 6 Months…" at bounding box center [1078, 181] width 262 height 23
type input "365"
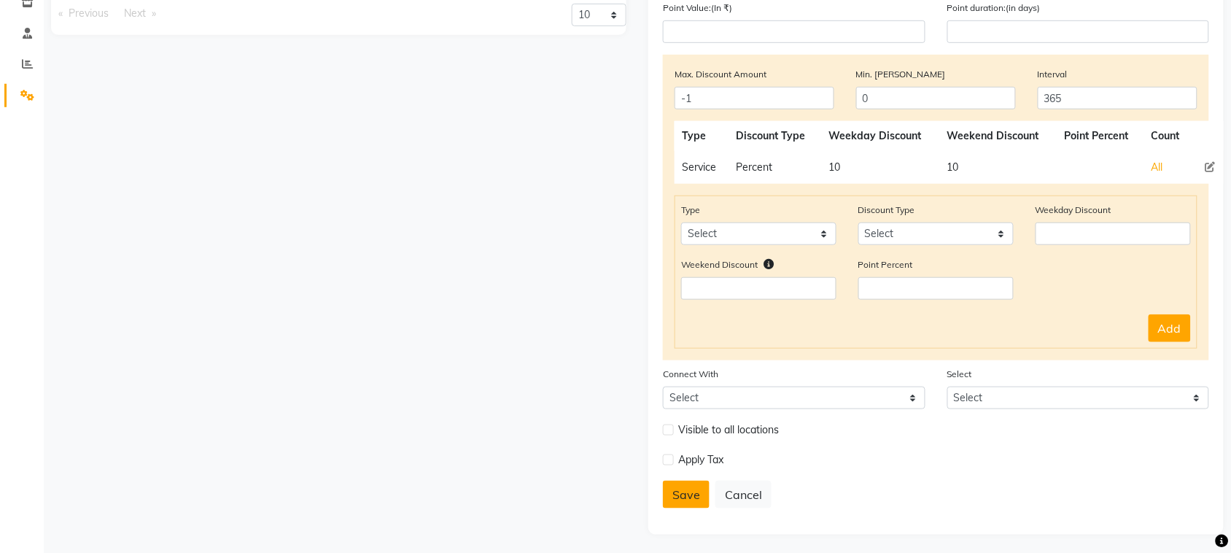
click at [677, 504] on button "Save" at bounding box center [686, 494] width 47 height 28
select select
type input "0"
select select
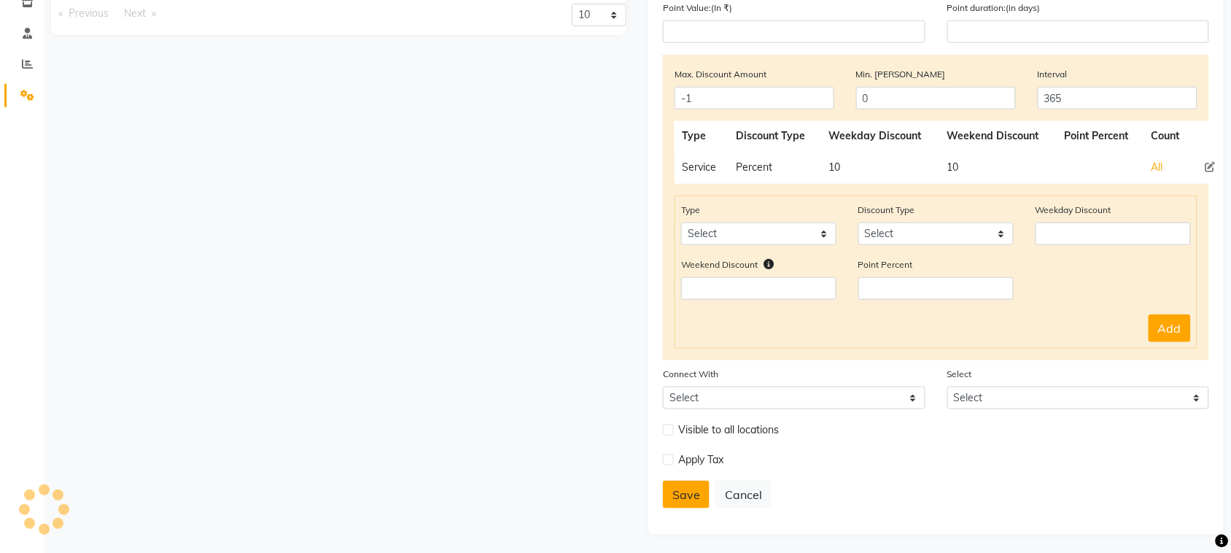
checkbox input "false"
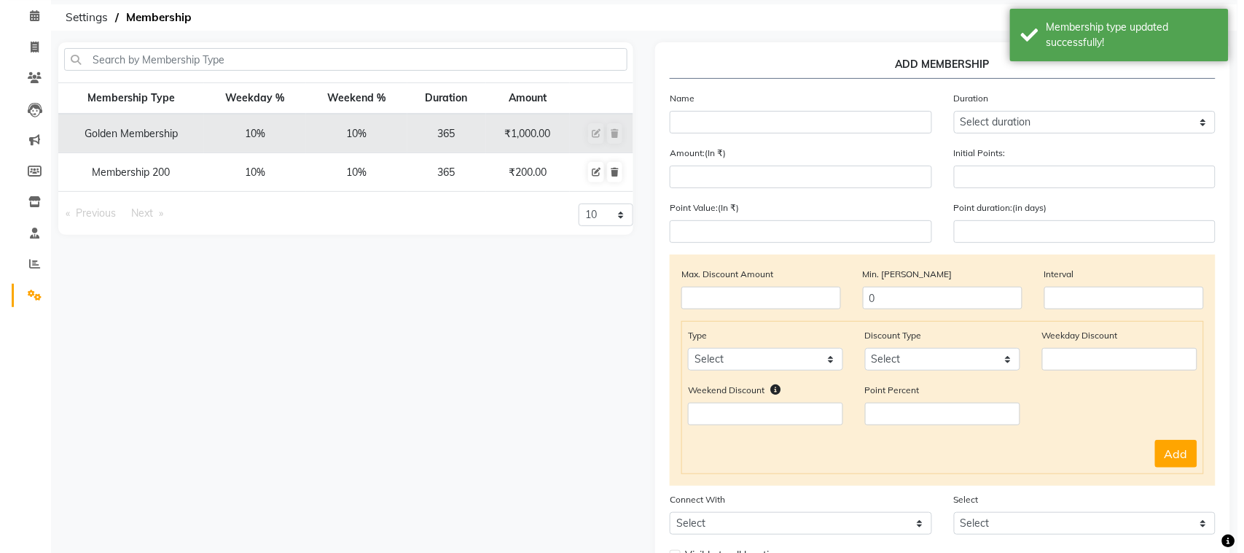
scroll to position [0, 0]
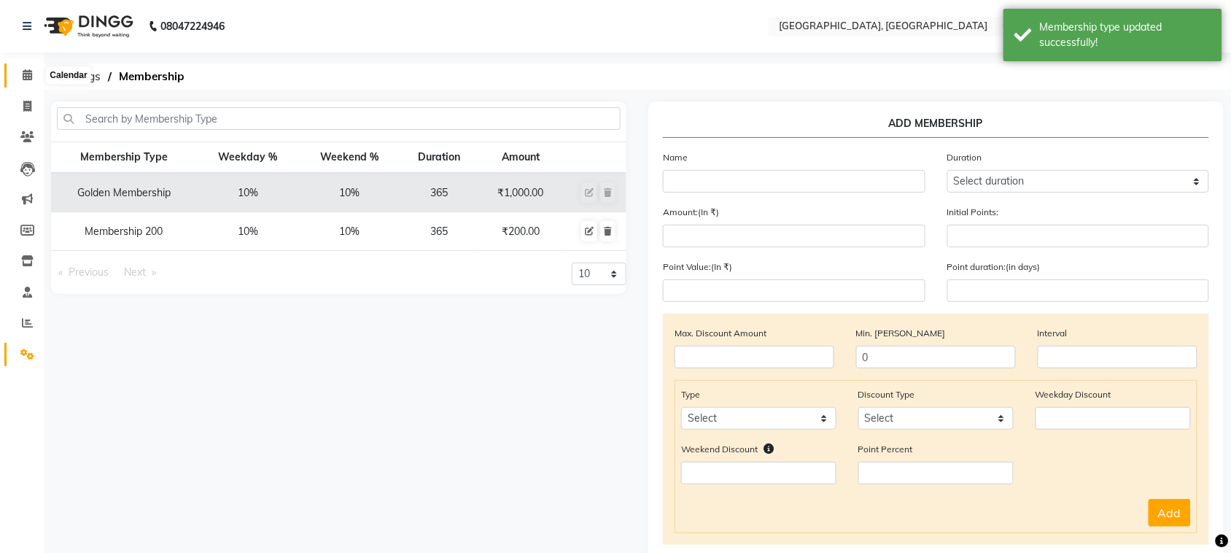
click at [20, 70] on span at bounding box center [28, 75] width 26 height 17
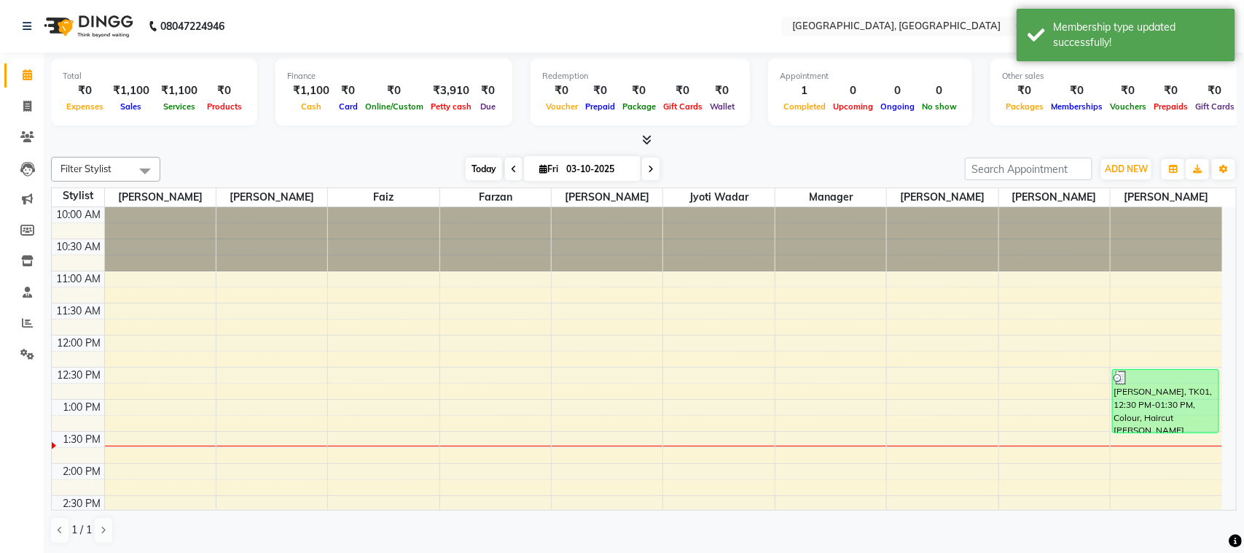
click at [486, 162] on span "Today" at bounding box center [484, 168] width 36 height 23
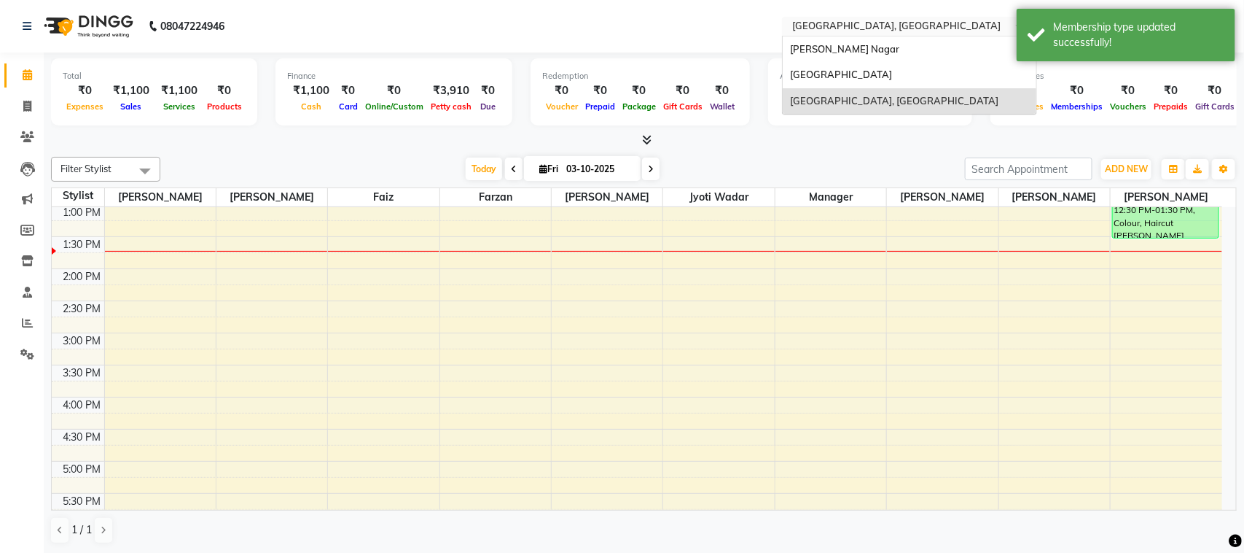
click at [915, 23] on input "text" at bounding box center [895, 27] width 211 height 15
click at [904, 63] on div "[GEOGRAPHIC_DATA]" at bounding box center [910, 75] width 254 height 26
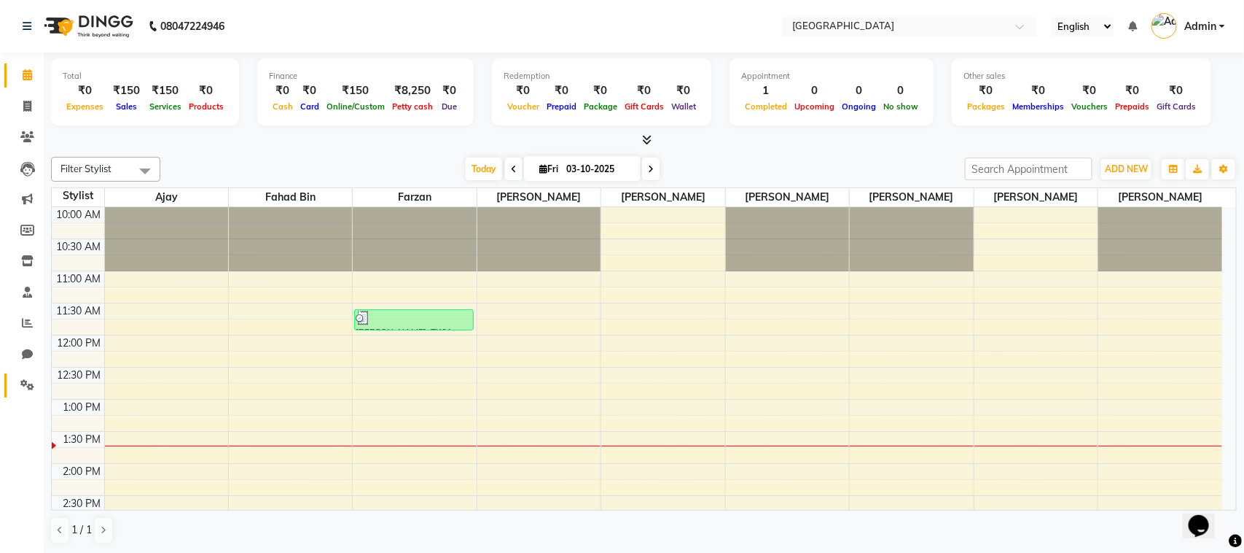
click at [4, 385] on link "Settings" at bounding box center [21, 385] width 35 height 24
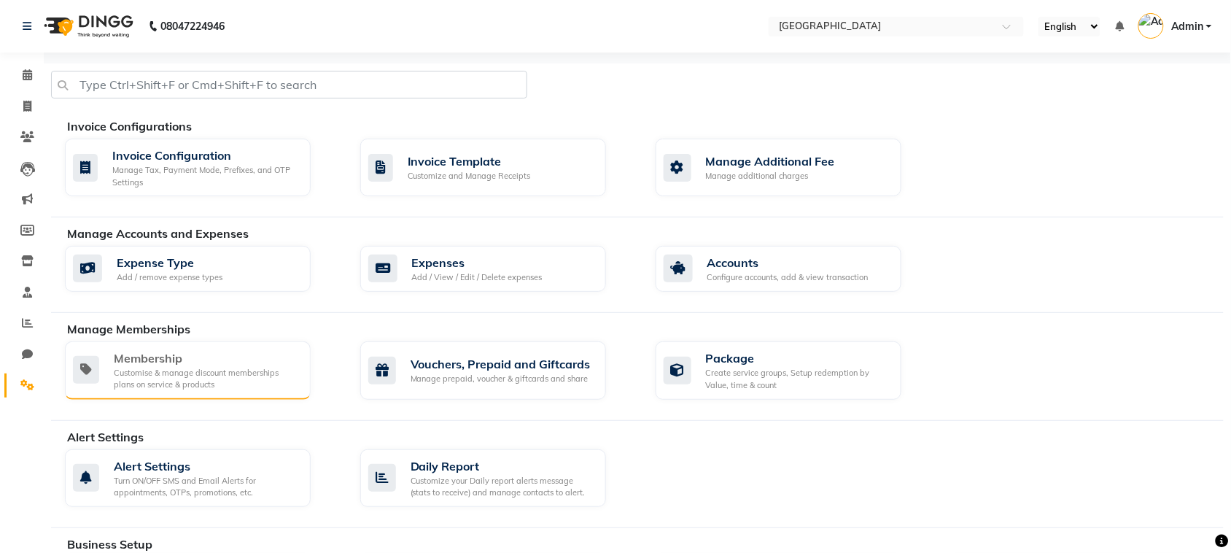
click at [176, 367] on div "Customise & manage discount memberships plans on service & products" at bounding box center [206, 379] width 185 height 24
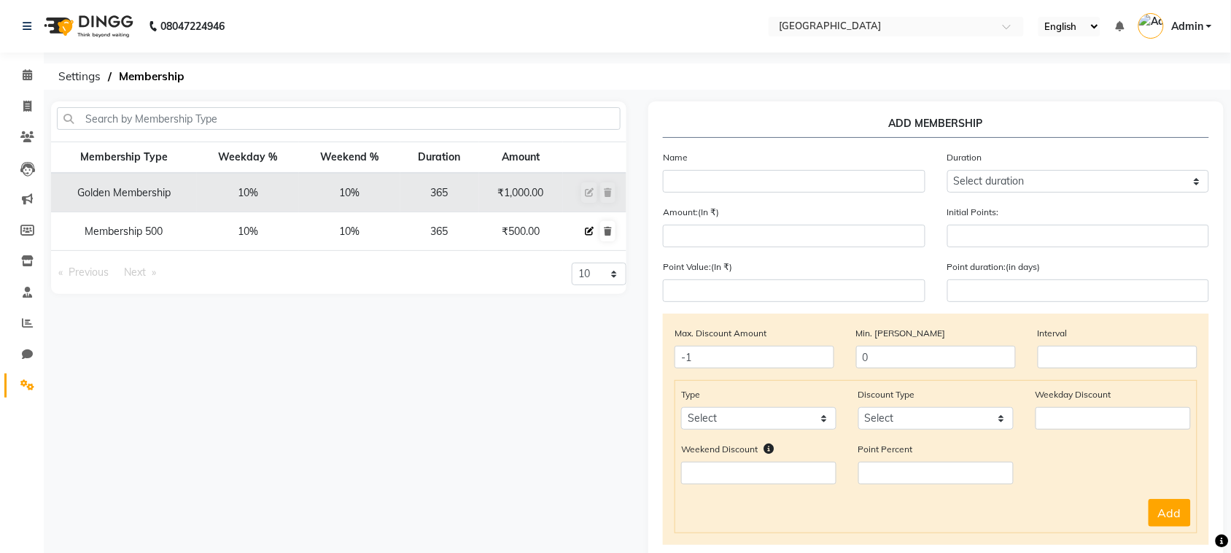
click at [588, 235] on button at bounding box center [589, 231] width 16 height 20
select select
type input "0"
select select
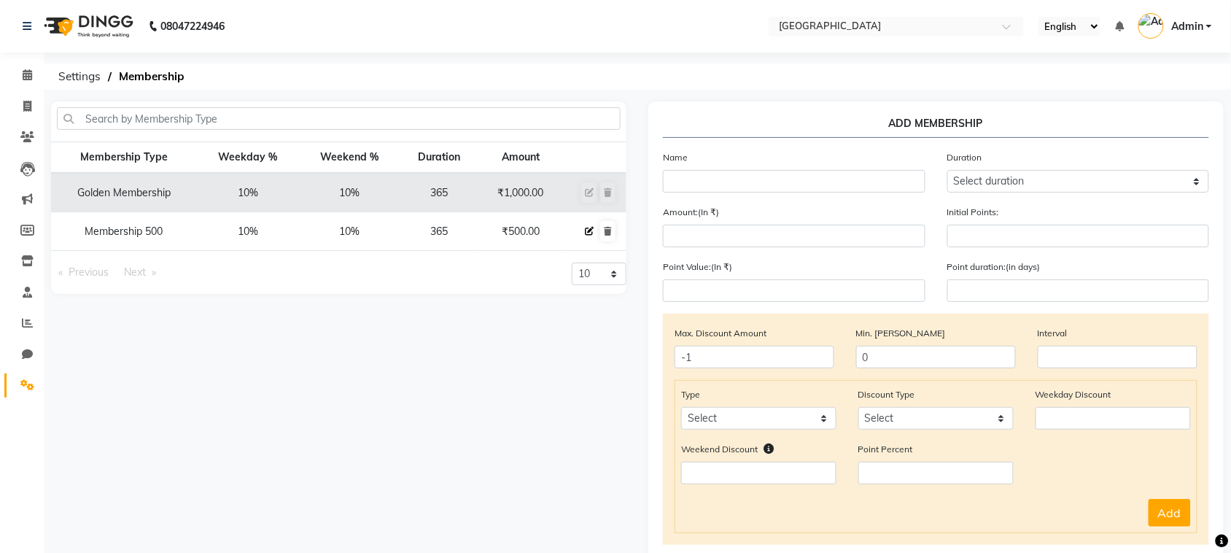
checkbox input "false"
type input "Membership 500"
select select "4: 365"
type input "500"
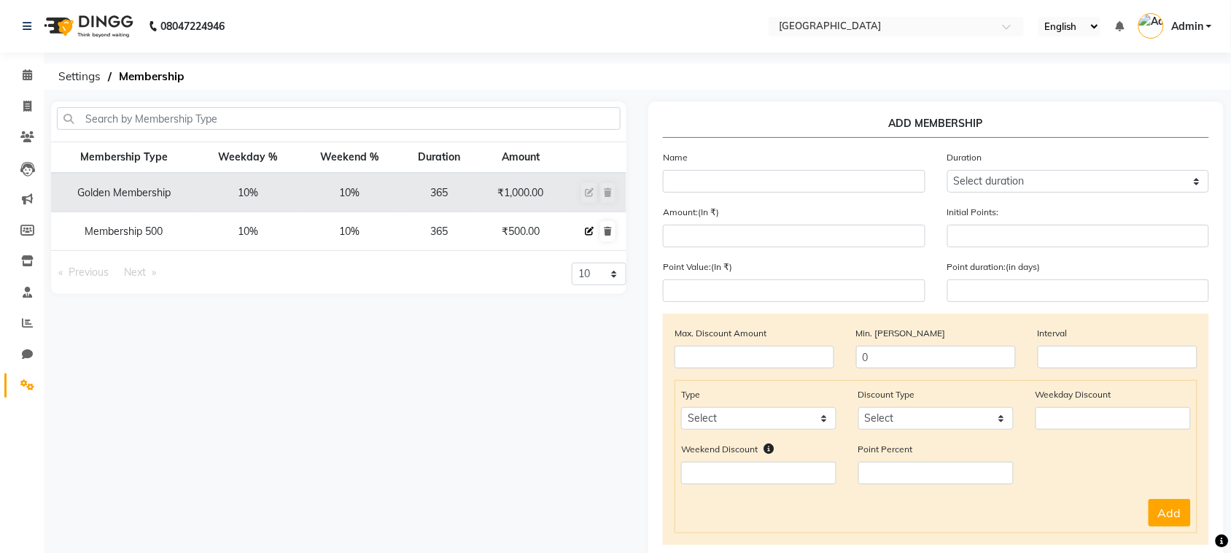
type input "0"
type input "-1"
type input "365"
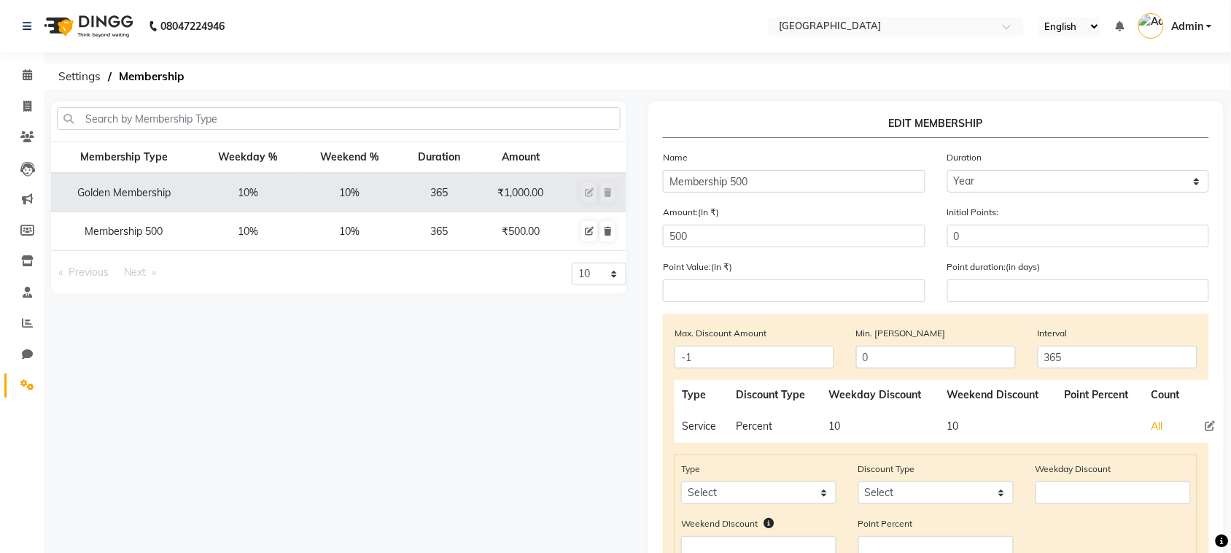
click at [752, 204] on div "Amount:(In ₹) 500" at bounding box center [794, 225] width 284 height 43
click at [720, 245] on input "500" at bounding box center [794, 236] width 262 height 23
type input "5"
type input "200"
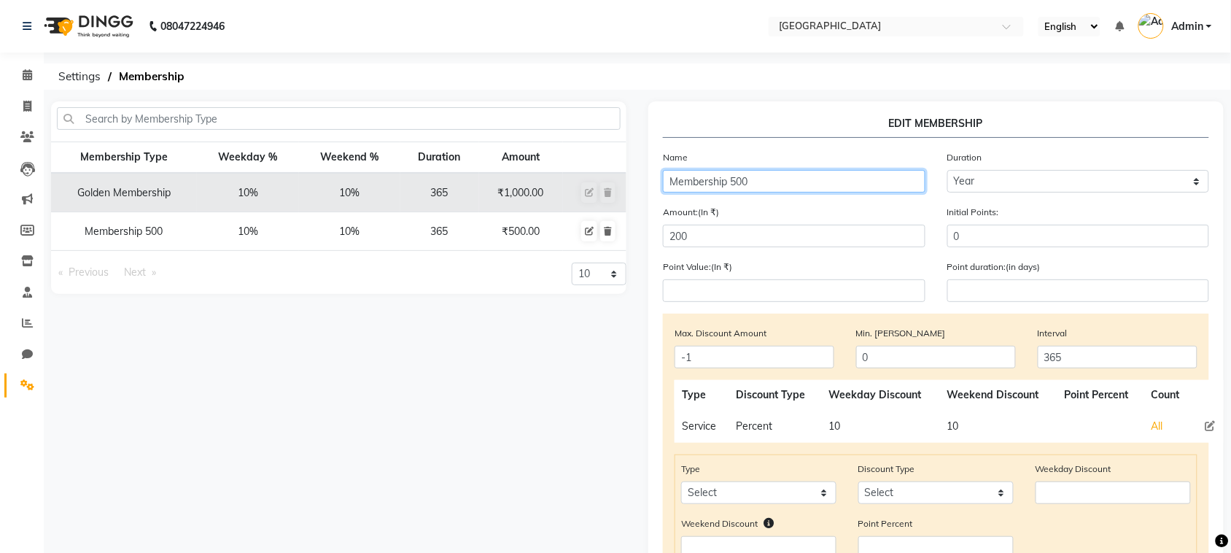
click at [886, 177] on input "Membership 500" at bounding box center [794, 181] width 262 height 23
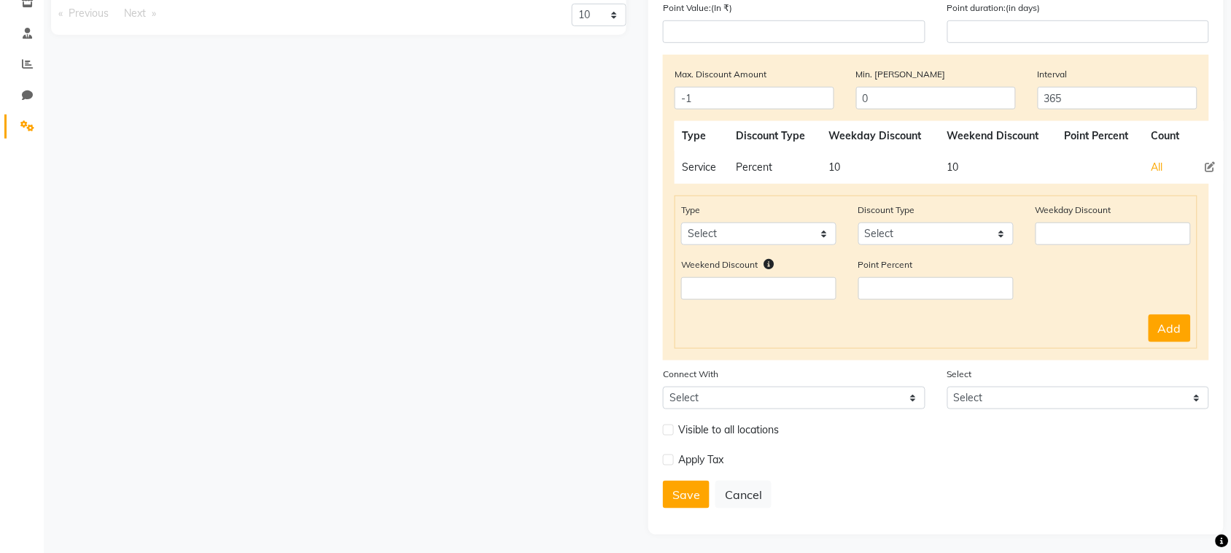
type input "Membership 200"
drag, startPoint x: 708, startPoint y: 467, endPoint x: 689, endPoint y: 489, distance: 28.9
click at [689, 489] on form "Name Membership 200 Duration Select duration Week Half-month Month Year Life Ti…" at bounding box center [936, 205] width 546 height 629
click at [687, 489] on button "Save" at bounding box center [686, 494] width 47 height 28
select select
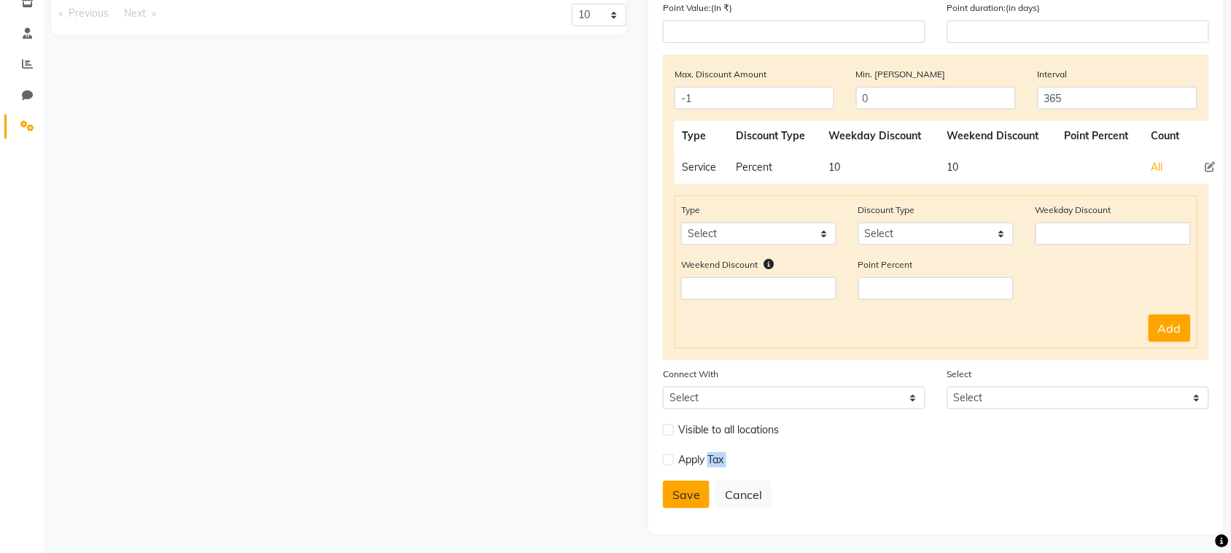
type input "0"
select select
checkbox input "false"
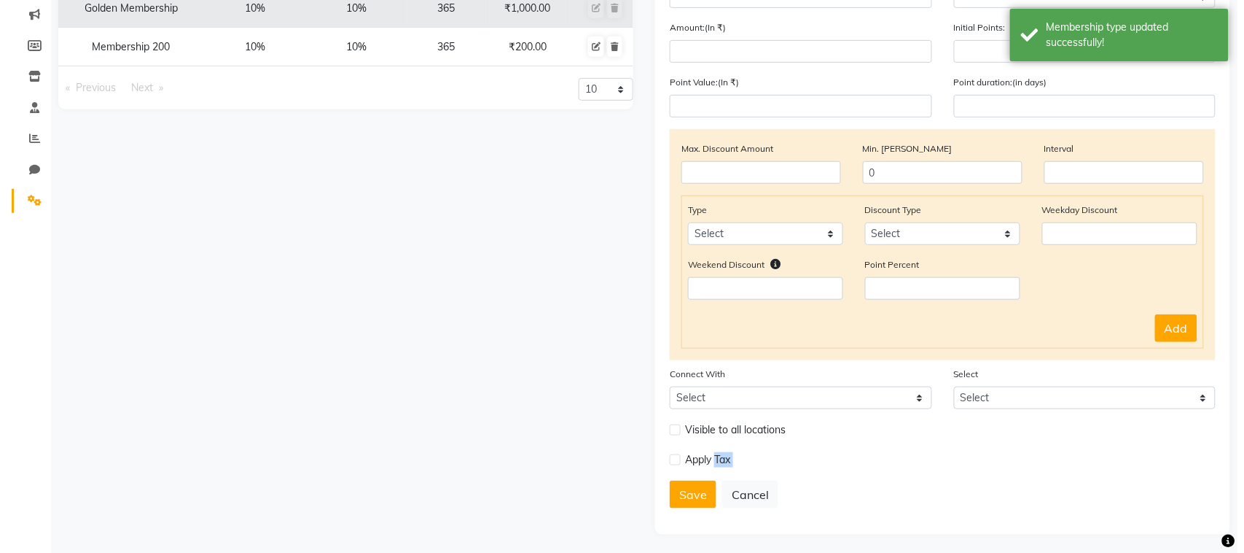
scroll to position [0, 0]
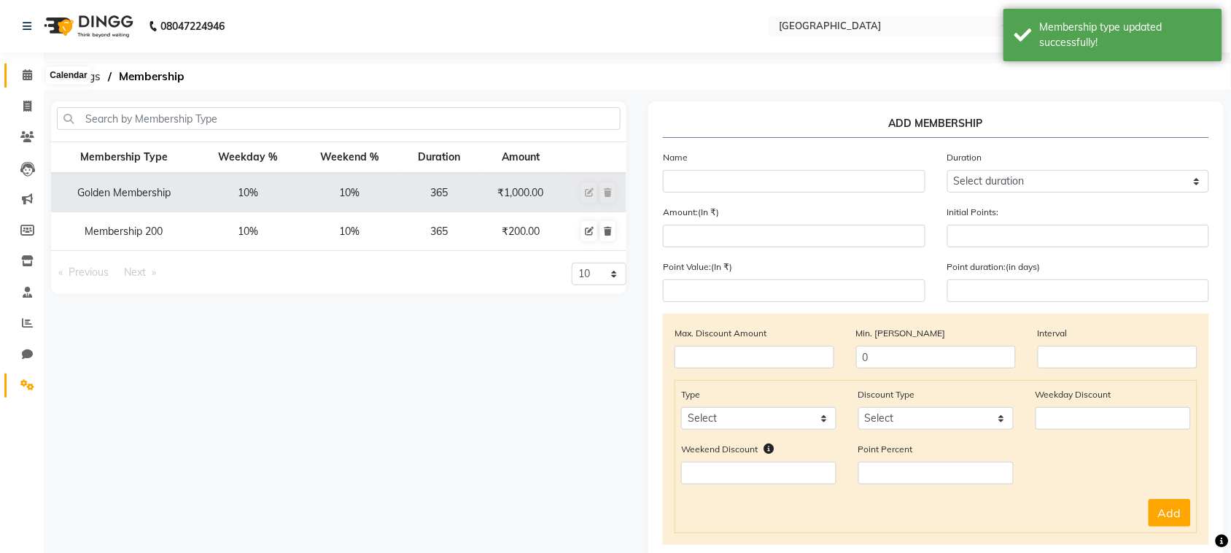
click at [23, 77] on icon at bounding box center [27, 74] width 9 height 11
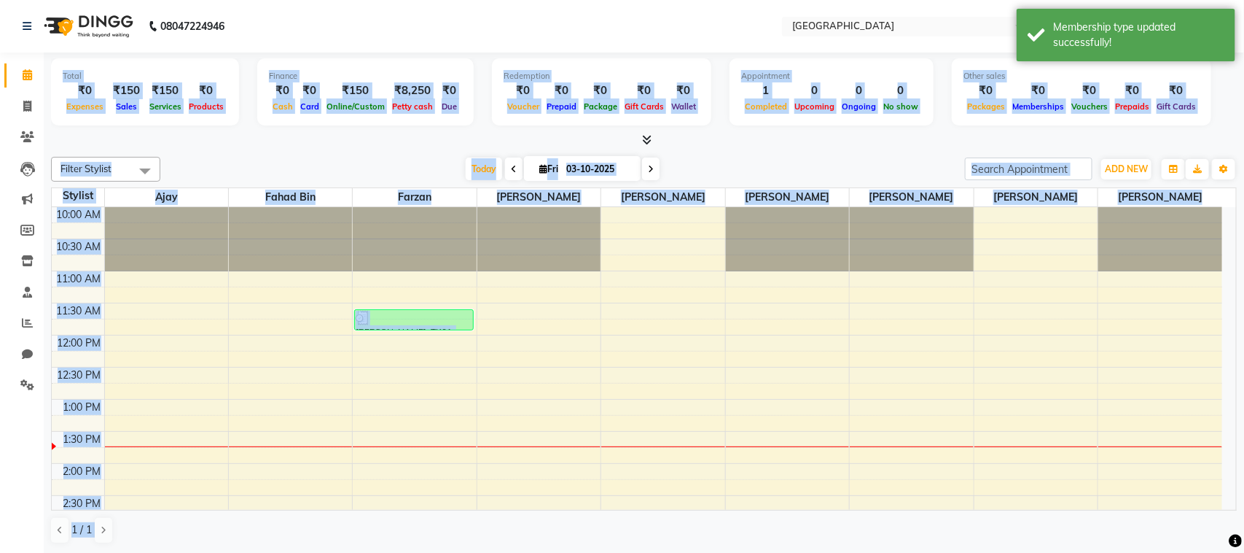
click at [399, 137] on div at bounding box center [644, 140] width 1186 height 15
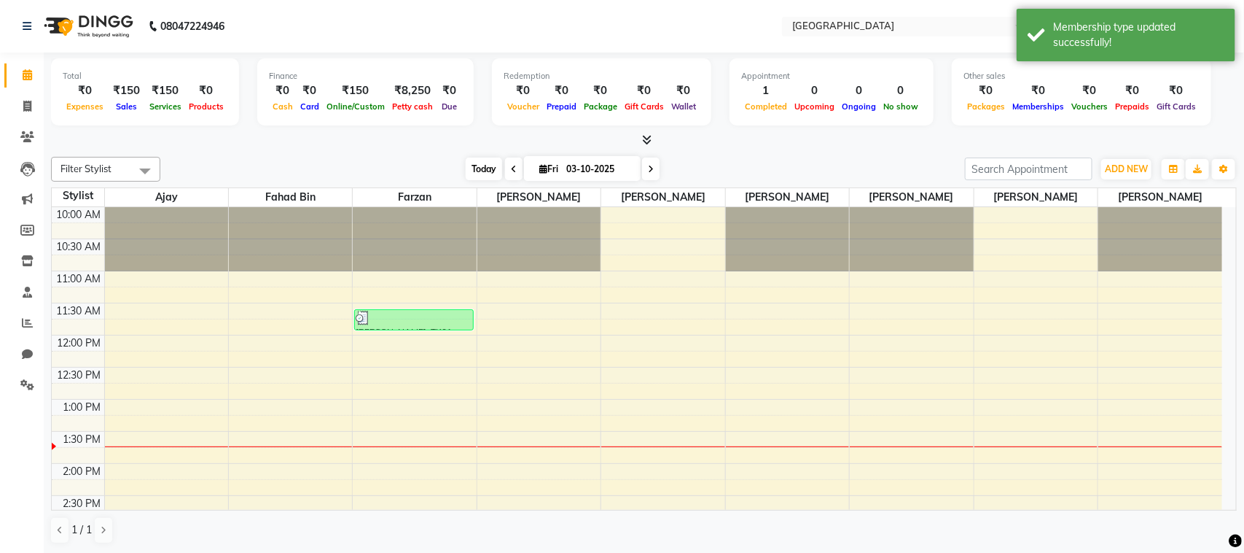
click at [474, 163] on span "Today" at bounding box center [484, 168] width 36 height 23
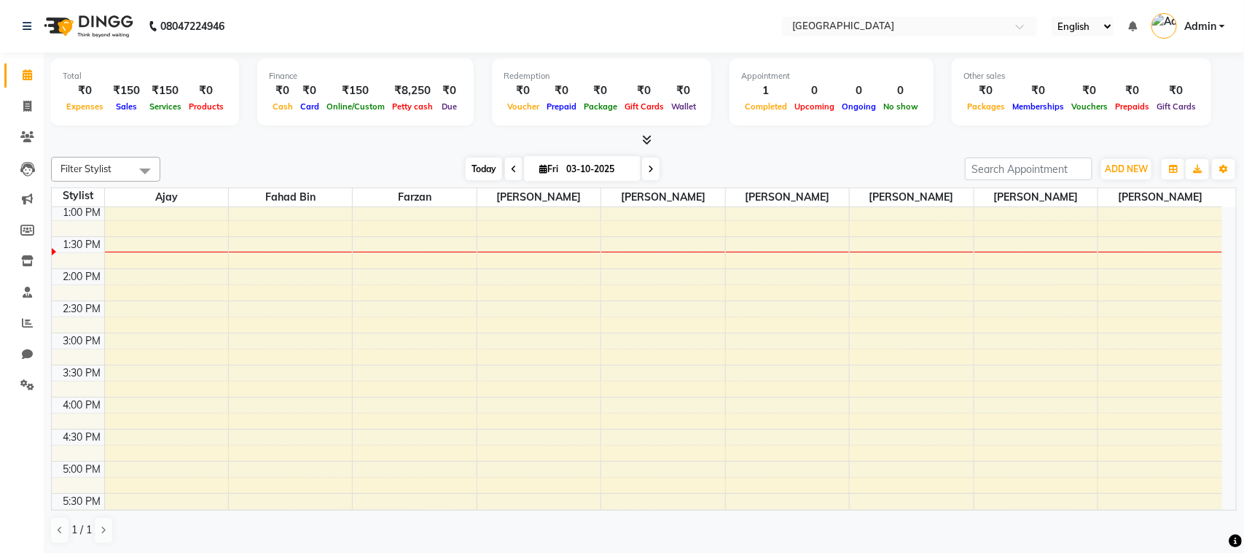
click at [472, 163] on span "Today" at bounding box center [484, 168] width 36 height 23
click at [417, 161] on div "Today Fri 03-10-2025" at bounding box center [563, 169] width 790 height 22
click at [466, 165] on span "Today" at bounding box center [484, 168] width 36 height 23
click at [876, 29] on input "text" at bounding box center [895, 27] width 211 height 15
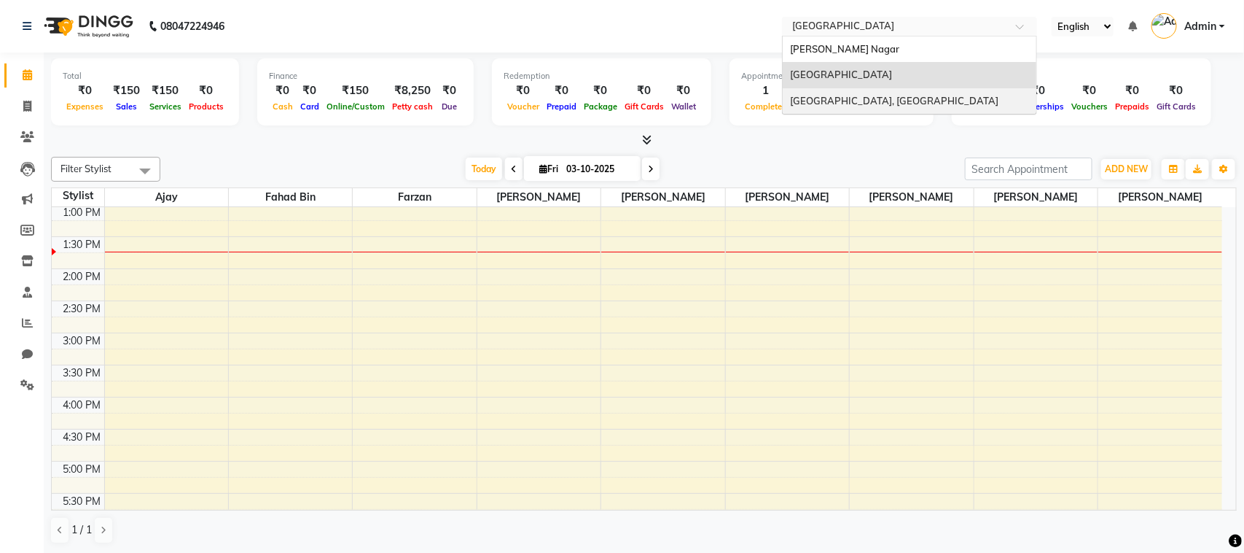
click at [890, 98] on span "[GEOGRAPHIC_DATA], [GEOGRAPHIC_DATA]" at bounding box center [894, 101] width 208 height 12
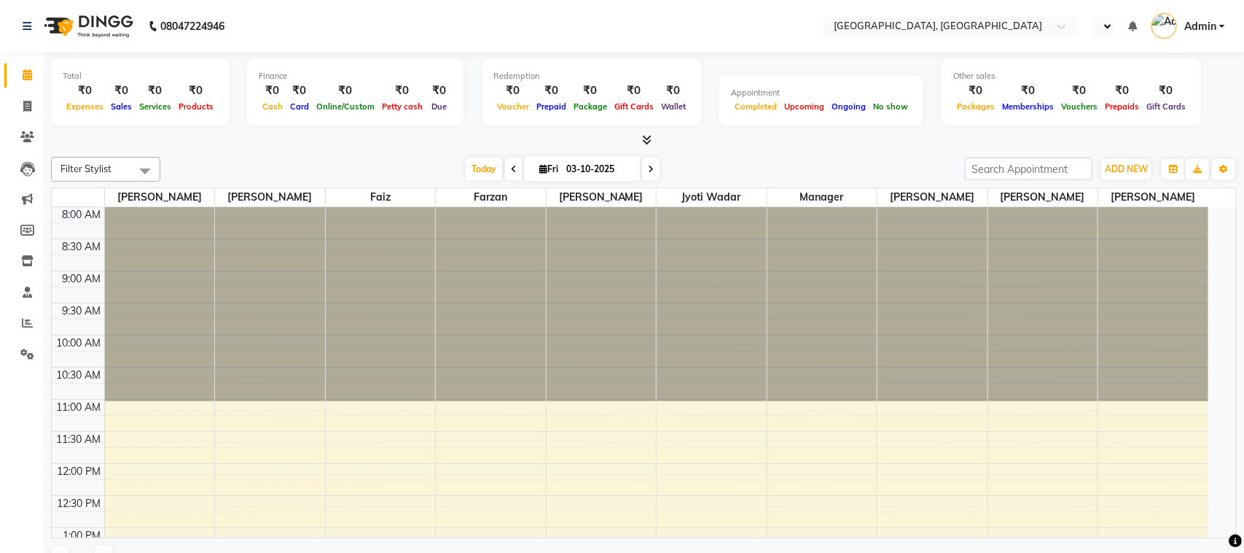
select select "en"
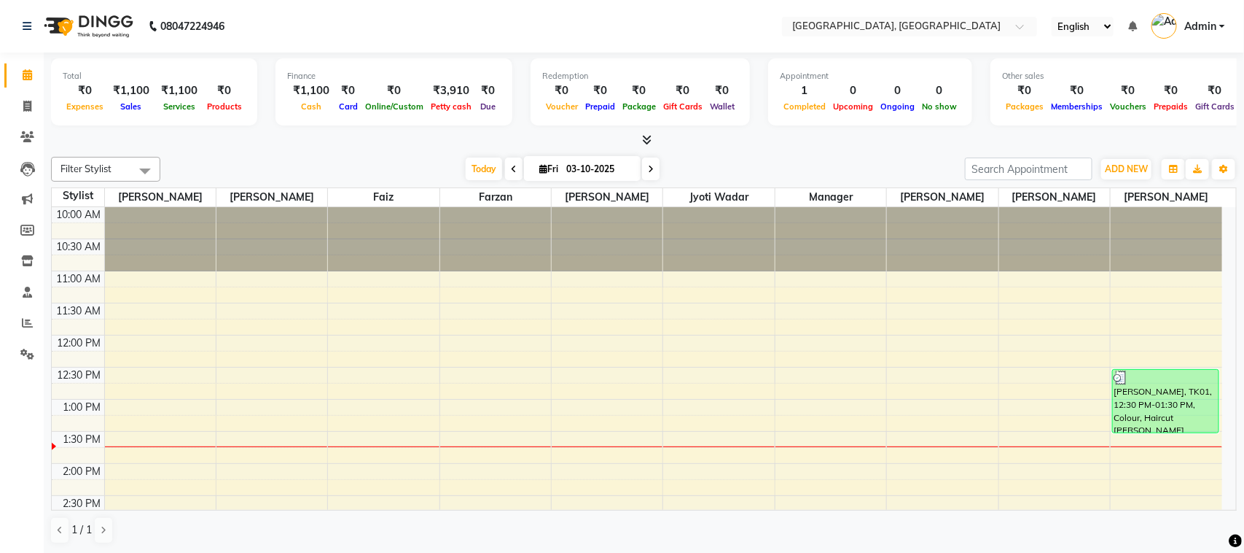
click at [1216, 31] on span "Admin" at bounding box center [1201, 26] width 32 height 15
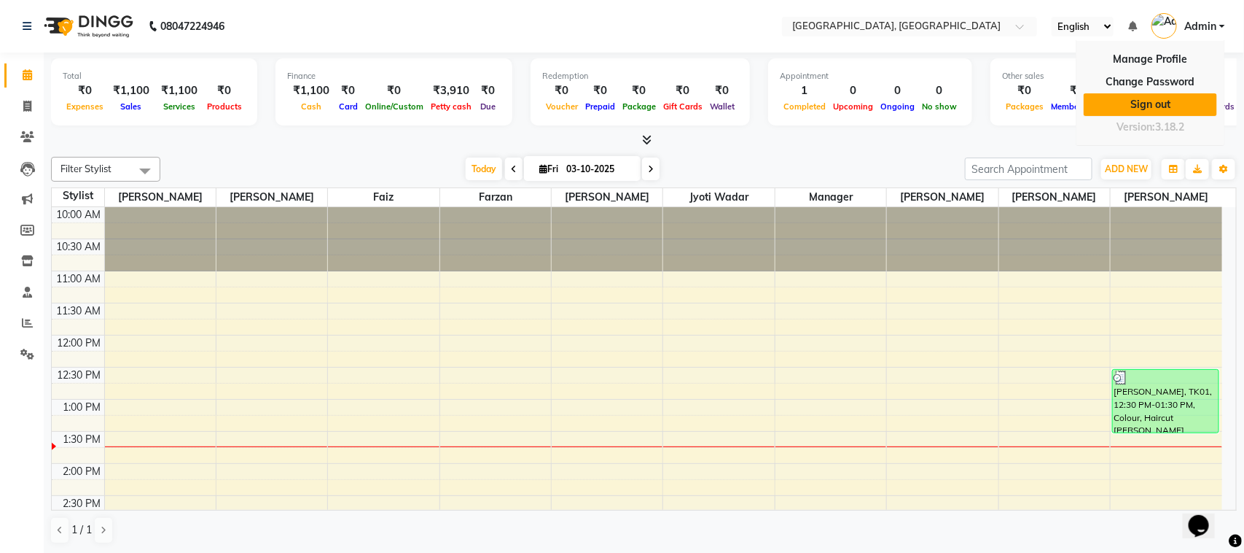
click at [1167, 102] on link "Sign out" at bounding box center [1150, 104] width 133 height 23
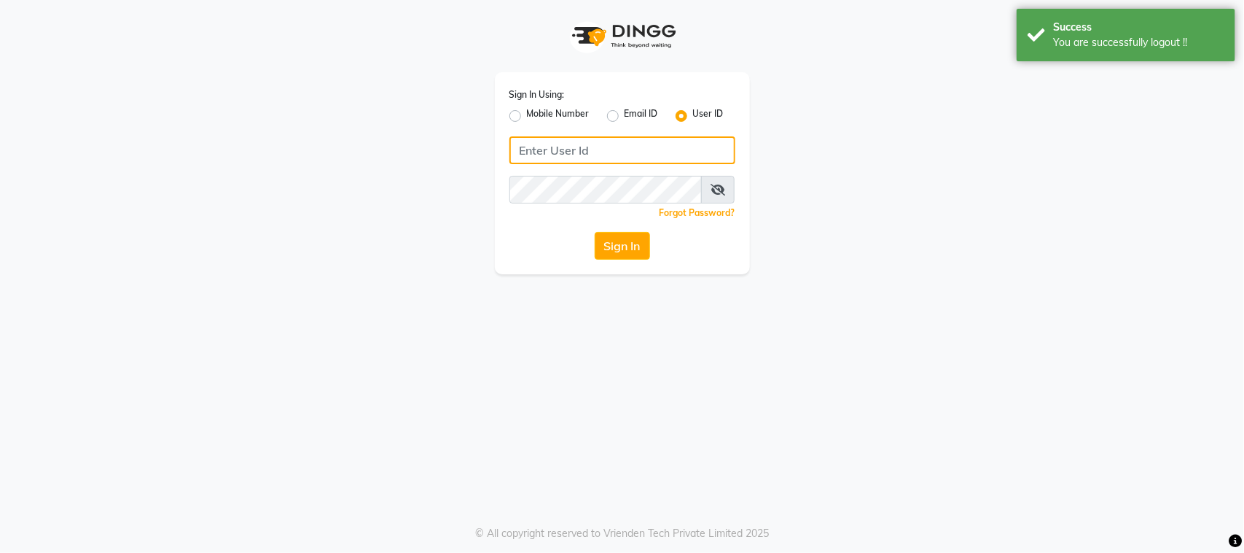
click at [686, 153] on input "Username" at bounding box center [623, 150] width 226 height 28
click at [527, 120] on label "Mobile Number" at bounding box center [558, 115] width 63 height 17
click at [527, 117] on input "Mobile Number" at bounding box center [531, 111] width 9 height 9
radio input "true"
radio input "false"
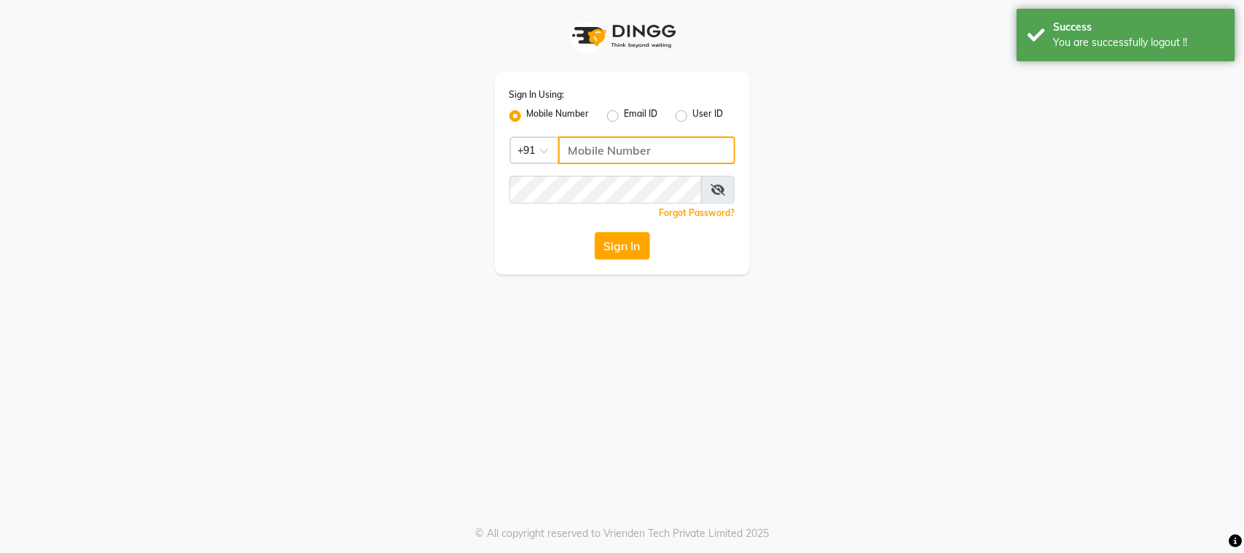
click at [591, 154] on input "Username" at bounding box center [646, 150] width 177 height 28
click at [583, 152] on input "9987871019" at bounding box center [646, 150] width 177 height 28
click at [583, 151] on input "9987871019" at bounding box center [646, 150] width 177 height 28
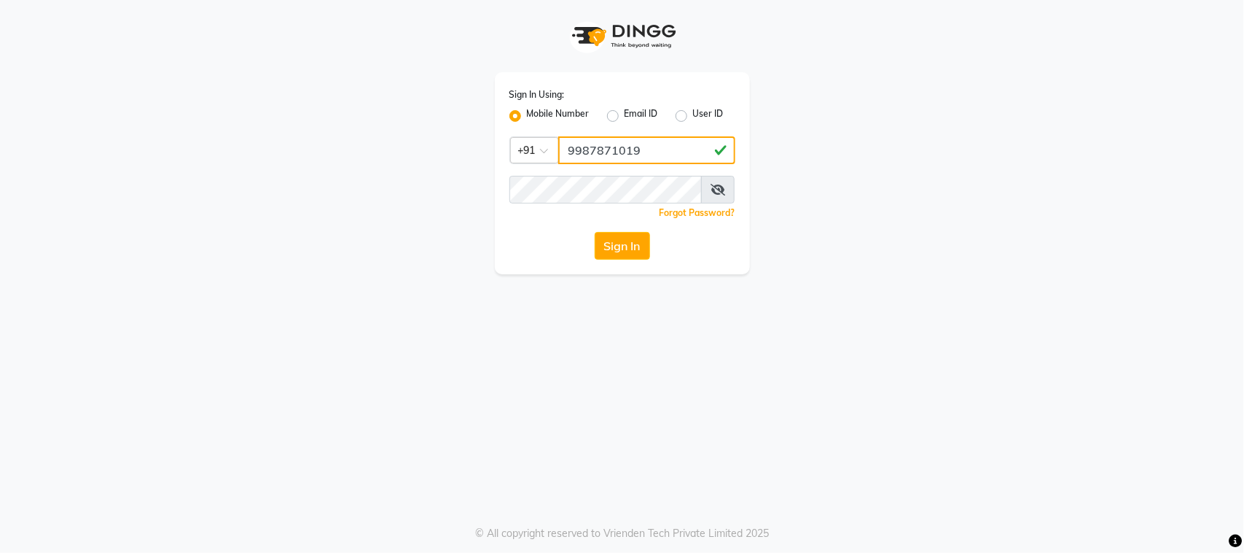
click at [574, 146] on input "9987871019" at bounding box center [646, 150] width 177 height 28
type input "9987871019"
click at [613, 241] on button "Sign In" at bounding box center [622, 246] width 55 height 28
